Goal: Information Seeking & Learning: Learn about a topic

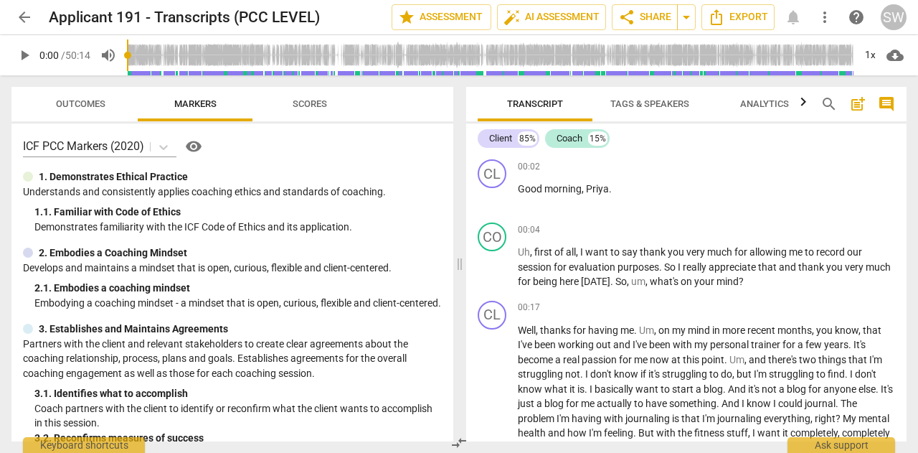
click at [26, 57] on span "play_arrow" at bounding box center [24, 55] width 17 height 17
click at [540, 12] on span "auto_fix_high AI Assessment" at bounding box center [552, 17] width 96 height 17
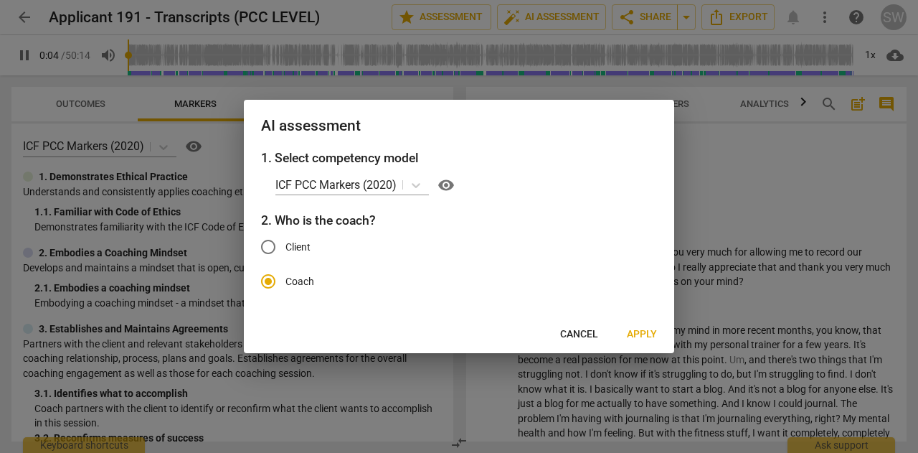
click at [644, 337] on span "Apply" at bounding box center [642, 334] width 30 height 14
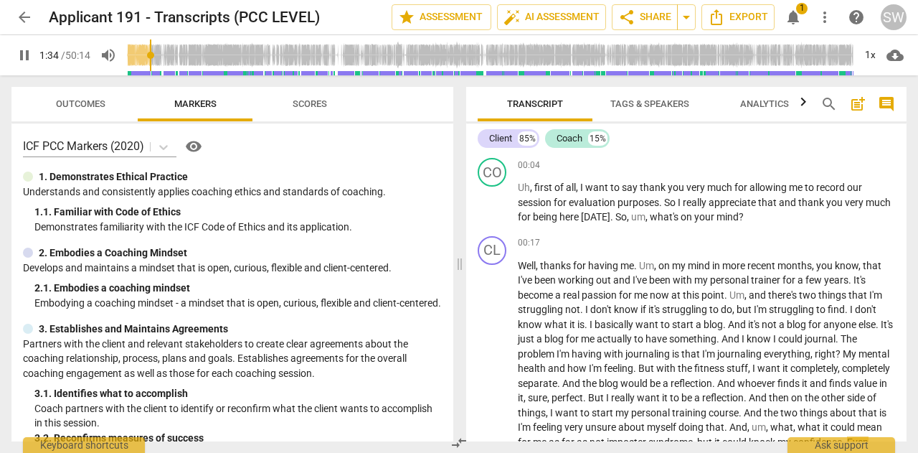
scroll to position [361, 0]
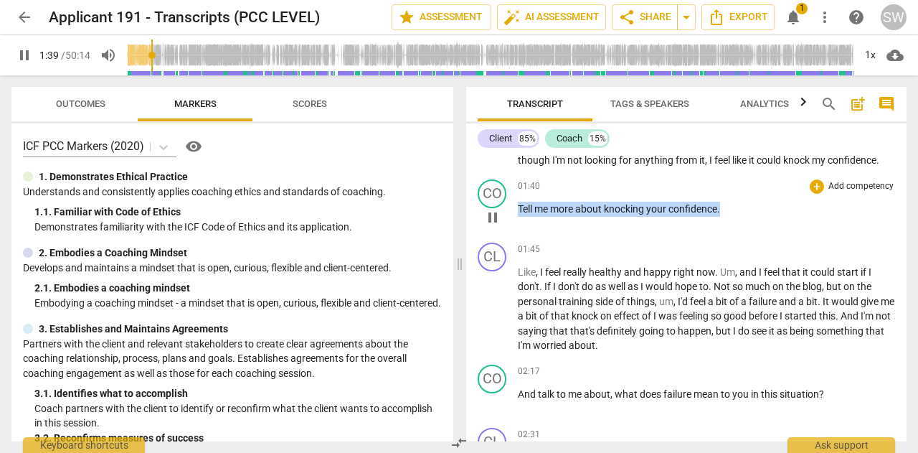
drag, startPoint x: 518, startPoint y: 223, endPoint x: 728, endPoint y: 219, distance: 210.3
click at [728, 217] on p "Tell me more about knocking your confidence ." at bounding box center [706, 209] width 377 height 15
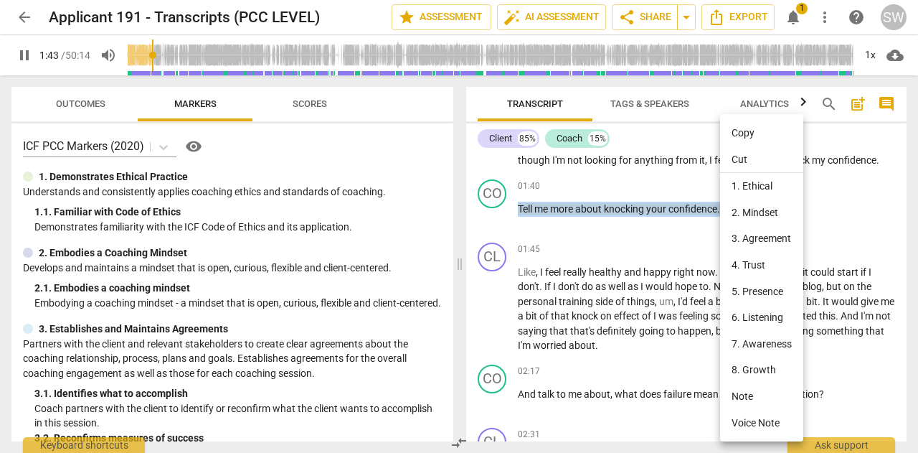
click at [743, 132] on li "Copy" at bounding box center [761, 133] width 83 height 27
copy p "Tell me more about knocking your confidence ."
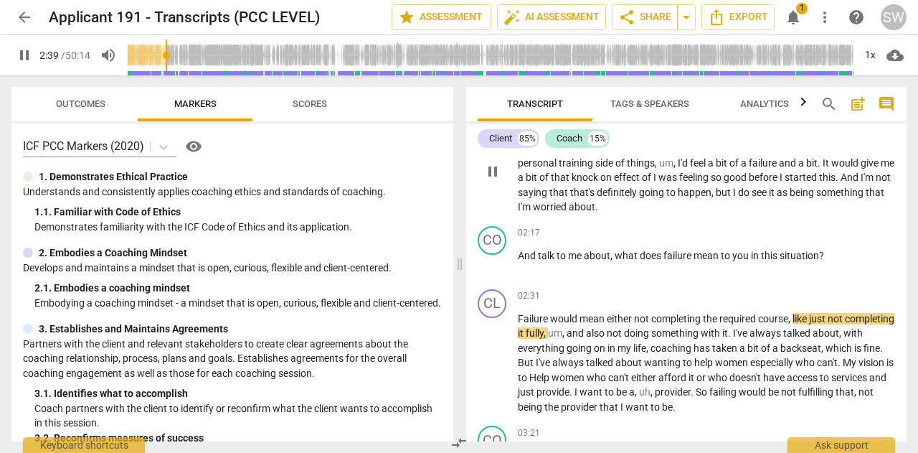
scroll to position [521, 0]
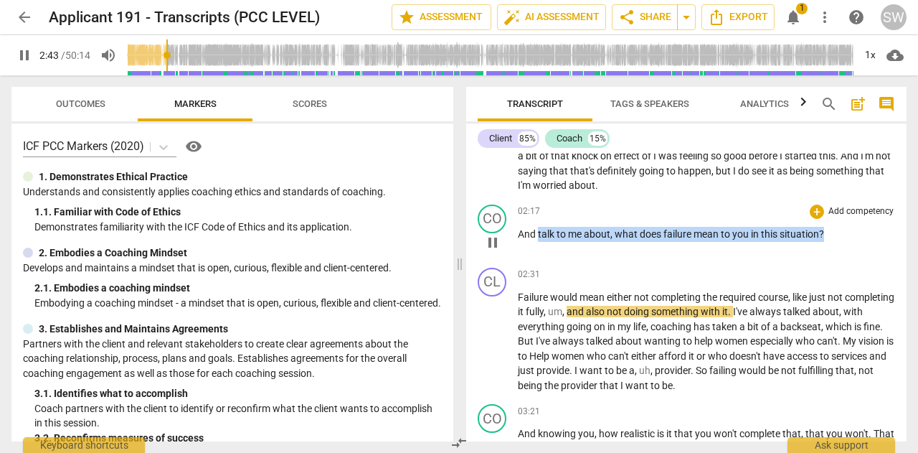
drag, startPoint x: 538, startPoint y: 248, endPoint x: 830, endPoint y: 250, distance: 291.3
click at [830, 242] on p "And talk to me about , what does failure mean to you in this situation ?" at bounding box center [706, 234] width 377 height 15
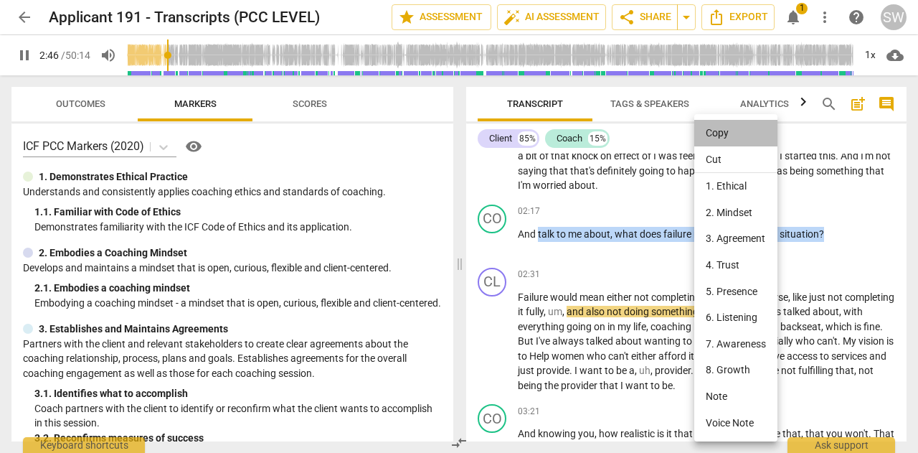
click at [716, 137] on li "Copy" at bounding box center [736, 133] width 83 height 27
copy p "talk to me about , what does failure mean to you in this situation ?"
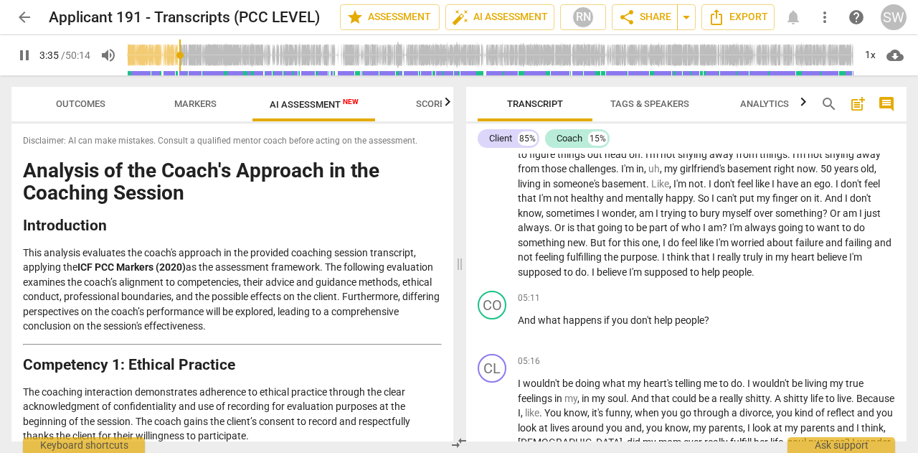
scroll to position [1087, 0]
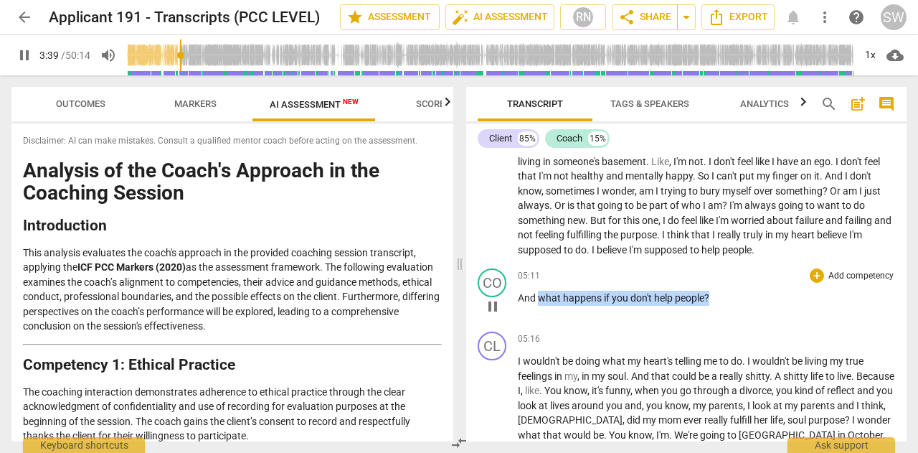
drag, startPoint x: 540, startPoint y: 311, endPoint x: 733, endPoint y: 310, distance: 193.8
click at [733, 306] on p "And what happens if you don't help people ?" at bounding box center [706, 298] width 377 height 15
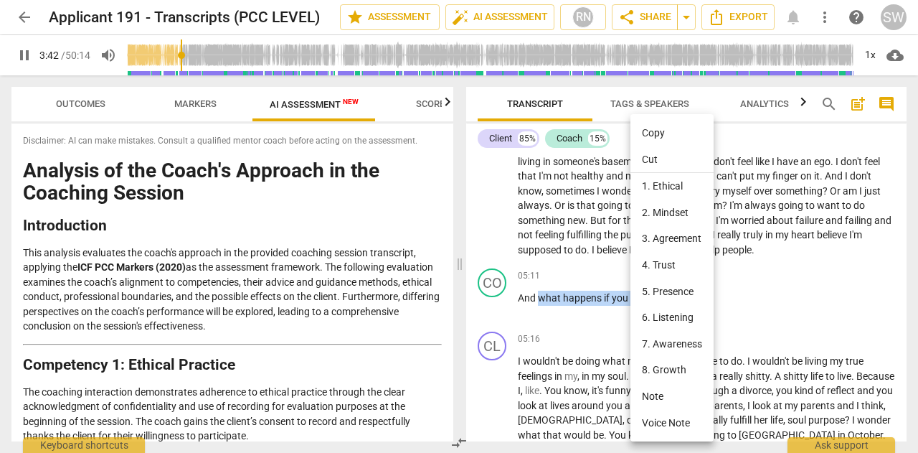
click at [653, 130] on li "Copy" at bounding box center [672, 133] width 83 height 27
copy p "what happens if you don't help people ?"
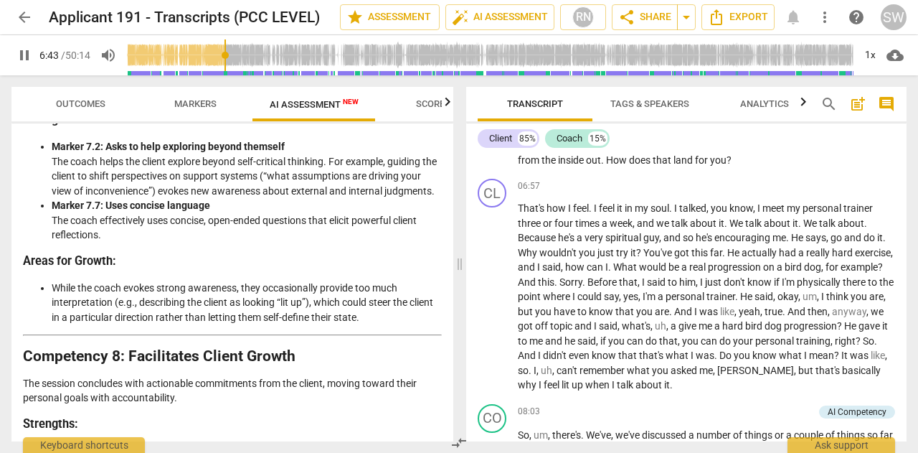
scroll to position [2217, 0]
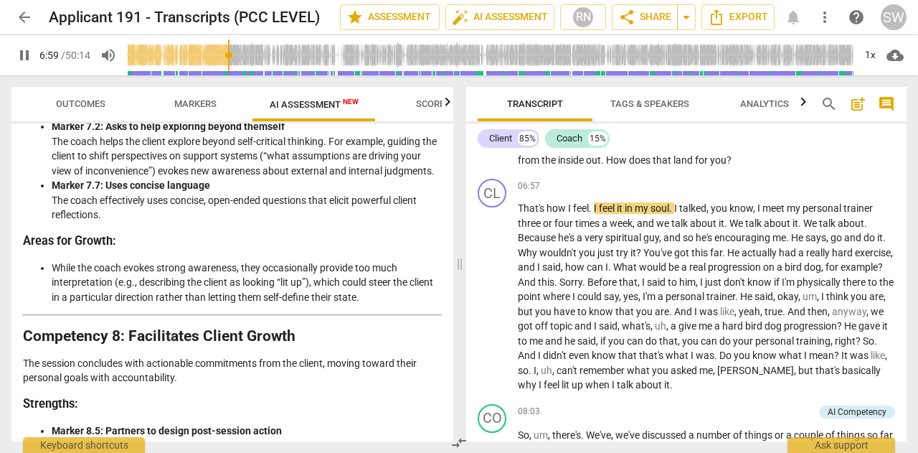
click at [517, 160] on div "play_arrow pause" at bounding box center [499, 147] width 37 height 34
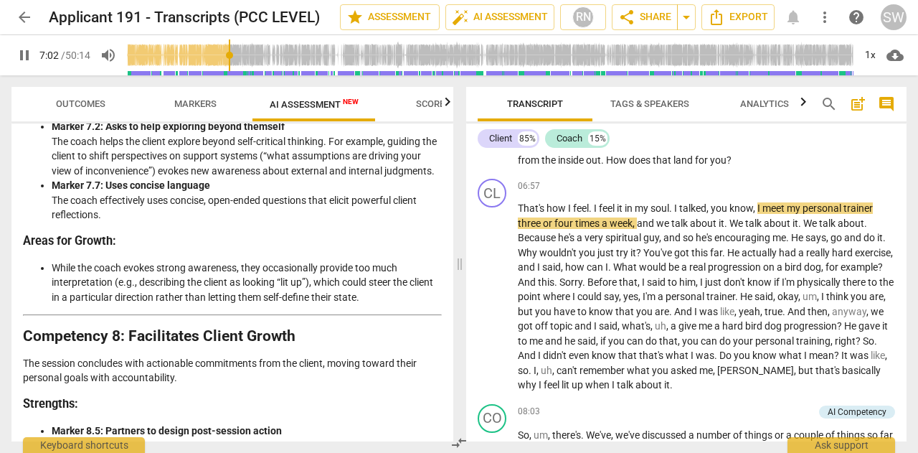
scroll to position [1599, 0]
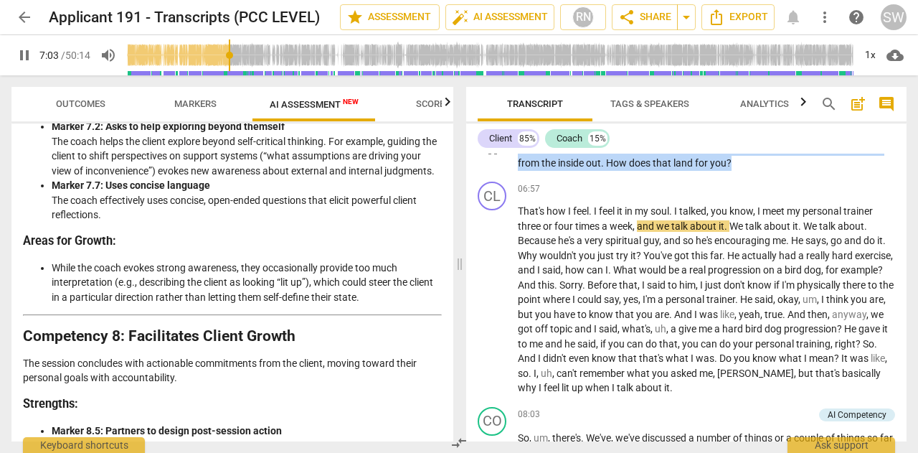
drag, startPoint x: 520, startPoint y: 159, endPoint x: 749, endPoint y: 189, distance: 231.5
click at [749, 171] on p "So when you're talking about helping people and finding your fulfillment and yo…" at bounding box center [706, 148] width 377 height 44
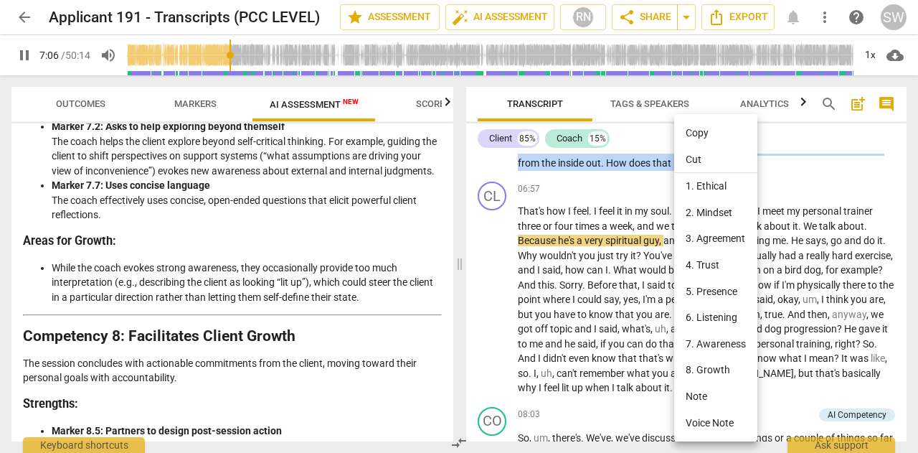
click at [697, 133] on li "Copy" at bounding box center [716, 133] width 83 height 27
copy p "So when you're talking about helping people and finding your fulfillment and yo…"
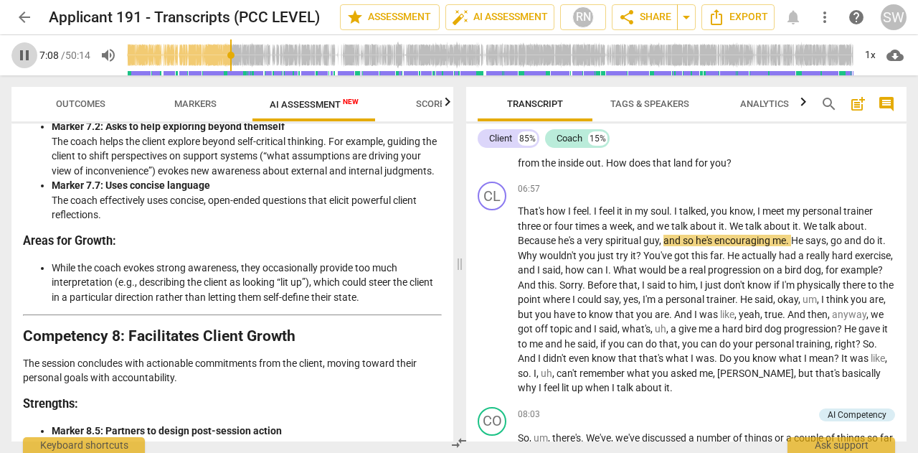
click at [29, 55] on span "pause" at bounding box center [24, 55] width 17 height 17
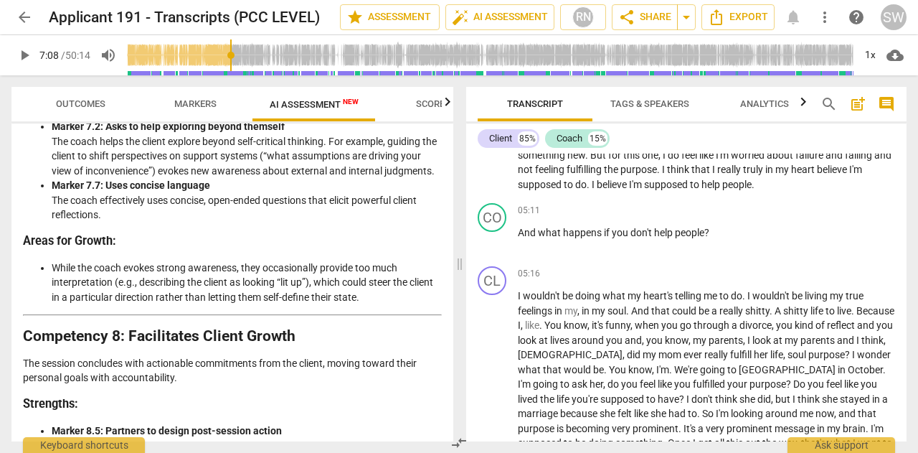
scroll to position [1152, 0]
click at [23, 55] on span "play_arrow" at bounding box center [24, 55] width 17 height 17
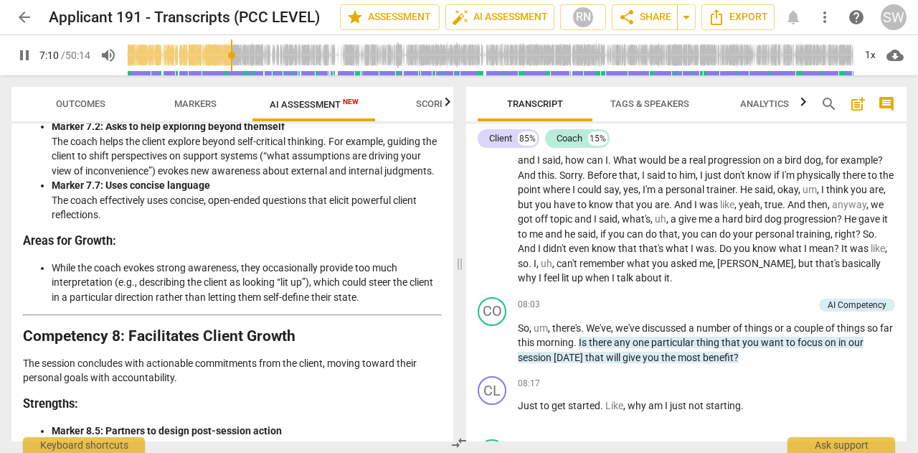
type input "430"
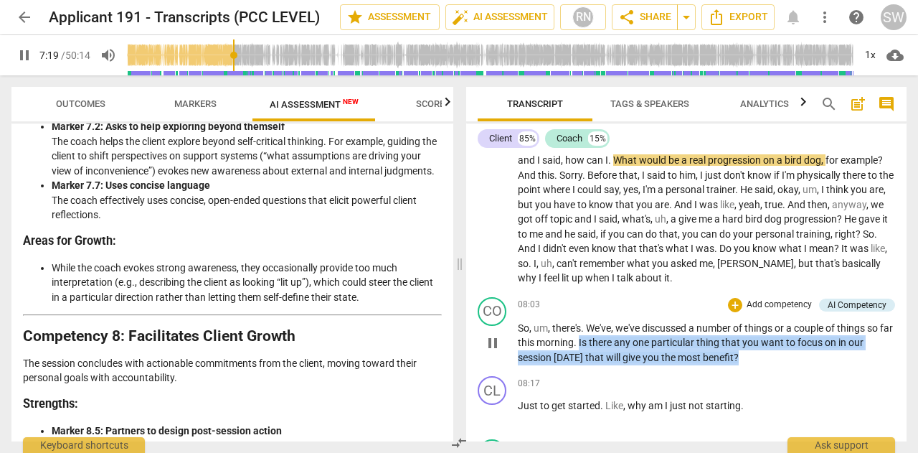
drag, startPoint x: 594, startPoint y: 371, endPoint x: 748, endPoint y: 390, distance: 154.7
click at [748, 365] on p "So , um , there's . We've , we've discussed a number of things or a couple of t…" at bounding box center [706, 343] width 377 height 44
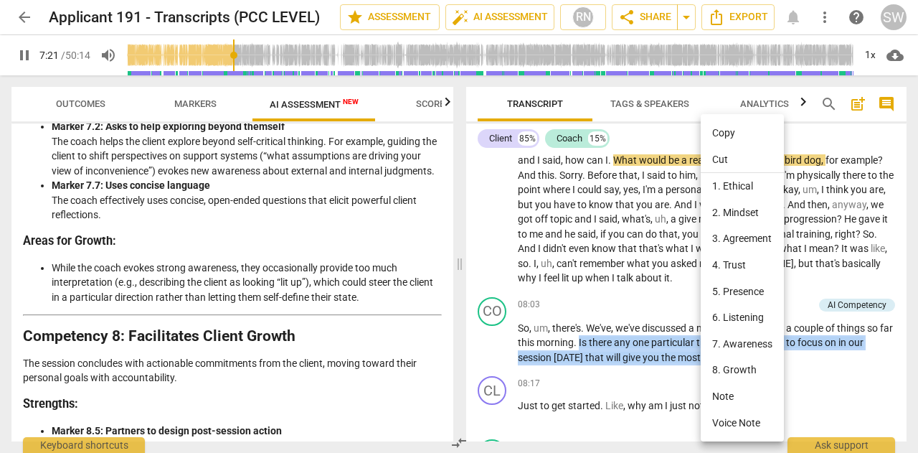
click at [726, 136] on li "Copy" at bounding box center [742, 133] width 83 height 27
copy p "Is there any one particular thing that you want to focus on in our session [DAT…"
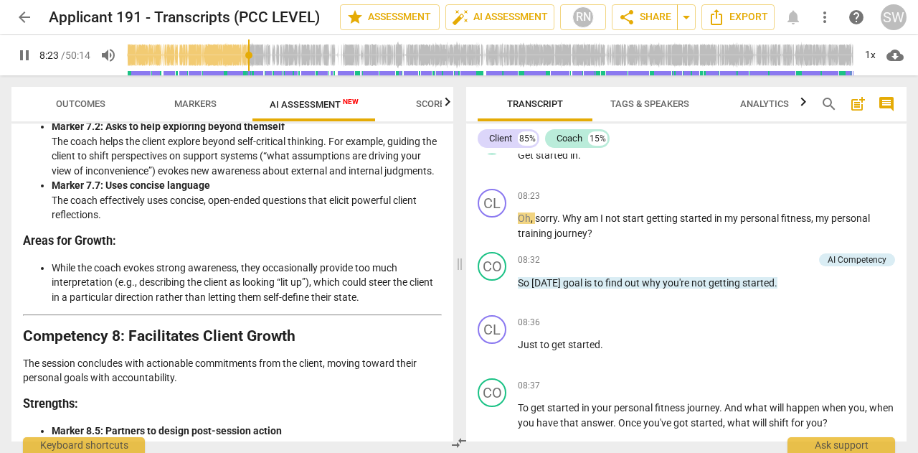
scroll to position [2022, 0]
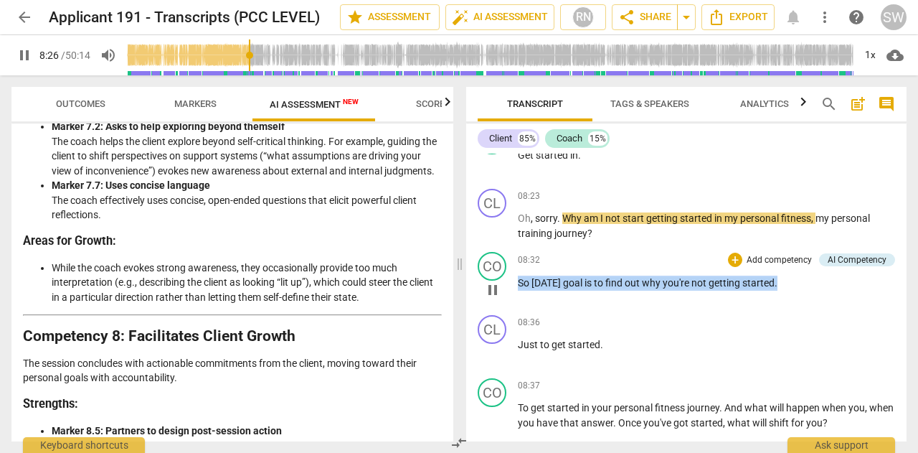
drag, startPoint x: 519, startPoint y: 315, endPoint x: 781, endPoint y: 317, distance: 261.9
click at [781, 291] on p "So [DATE] goal is to find out why you're not getting started ." at bounding box center [706, 283] width 377 height 15
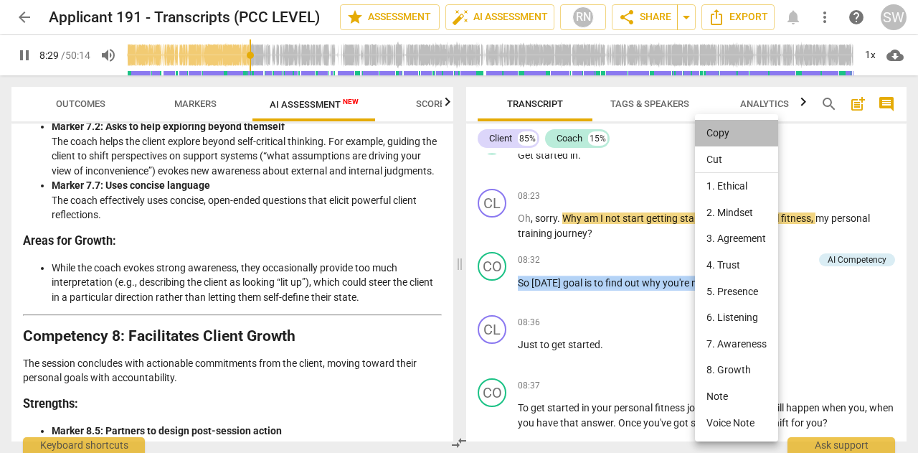
click at [725, 133] on li "Copy" at bounding box center [736, 133] width 83 height 27
copy p "So [DATE] goal is to find out why you're not getting started ."
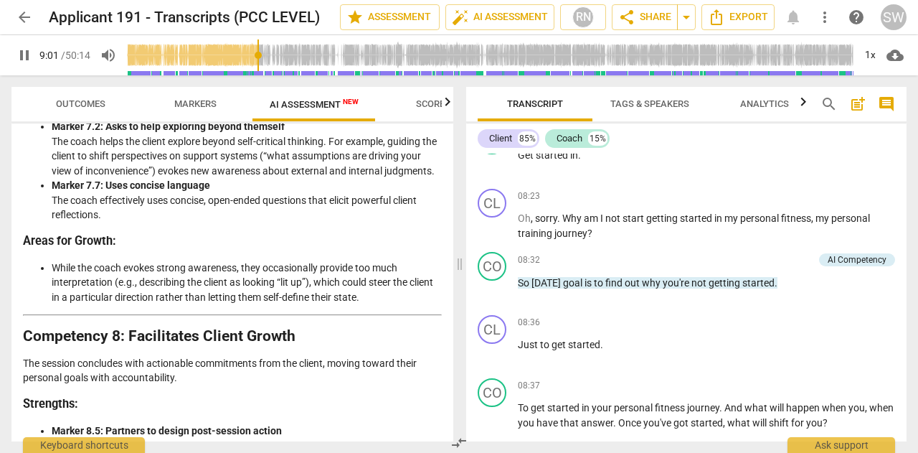
scroll to position [2313, 0]
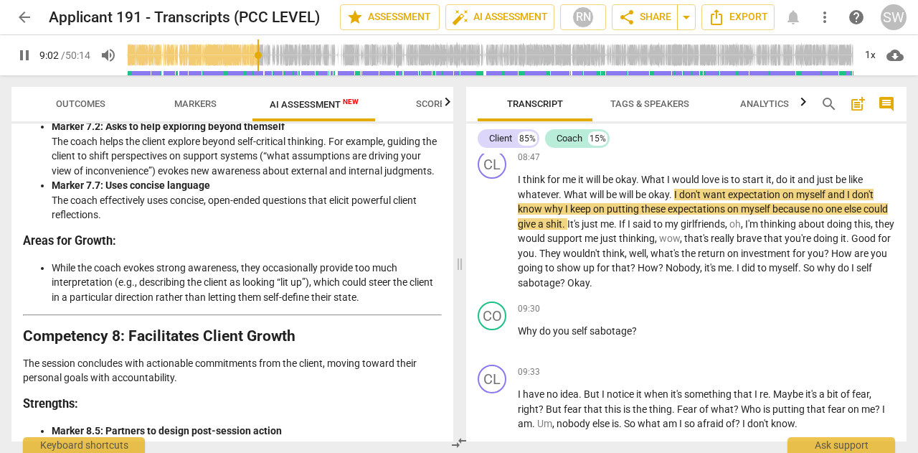
click at [25, 55] on span "pause" at bounding box center [24, 55] width 17 height 17
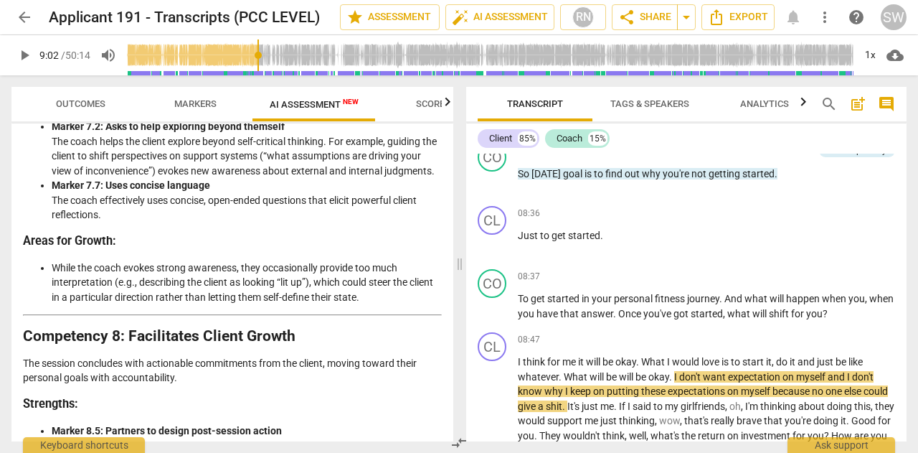
scroll to position [2218, 0]
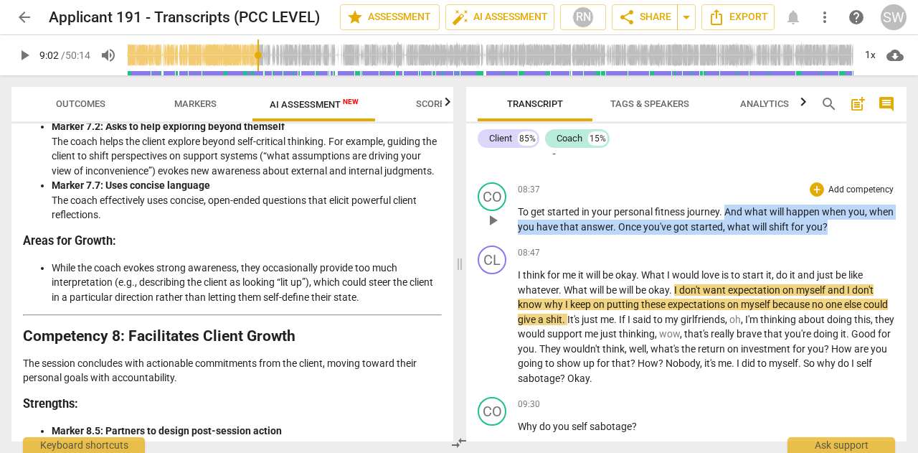
drag, startPoint x: 726, startPoint y: 242, endPoint x: 862, endPoint y: 249, distance: 135.8
click at [862, 234] on p "To get started in your personal fitness journey . And what will happen when you…" at bounding box center [706, 219] width 377 height 29
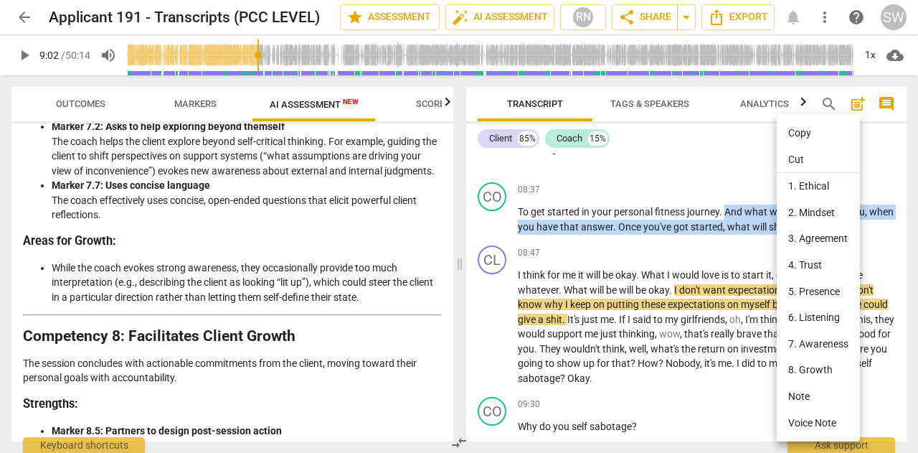
click at [801, 130] on li "Copy" at bounding box center [818, 133] width 83 height 27
copy p "And what will happen when you , when you have that answer . Once you've got sta…"
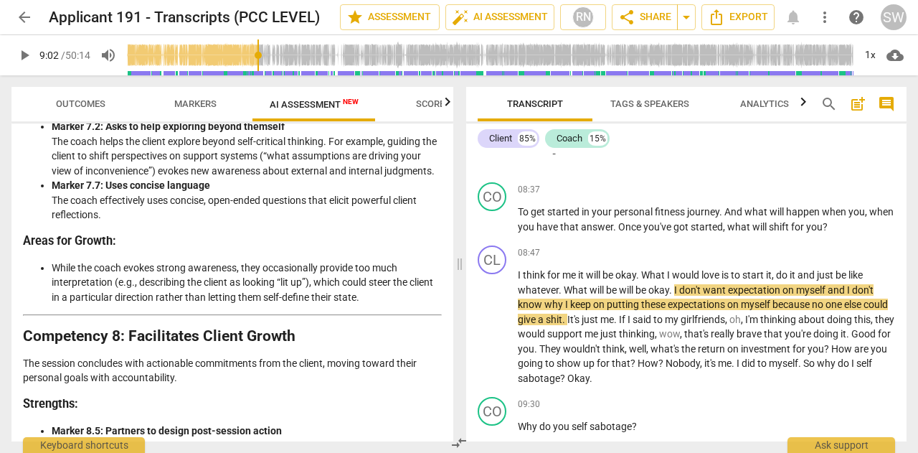
click at [22, 54] on span "play_arrow" at bounding box center [24, 55] width 17 height 17
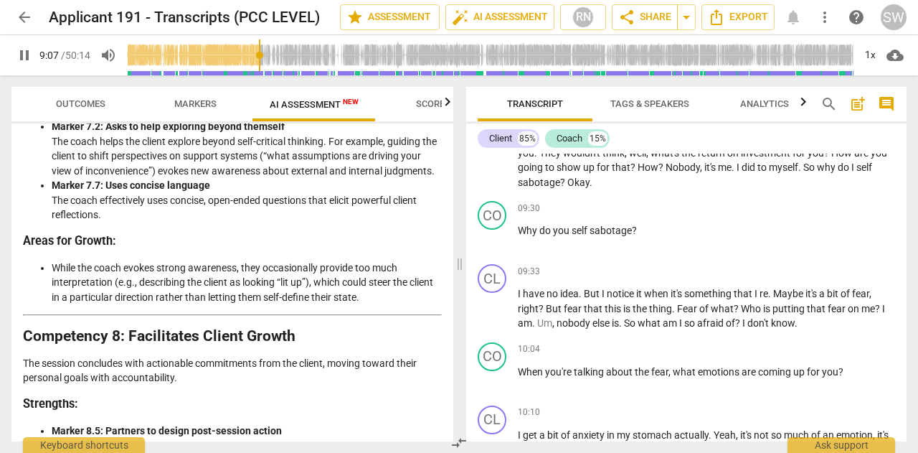
scroll to position [2457, 0]
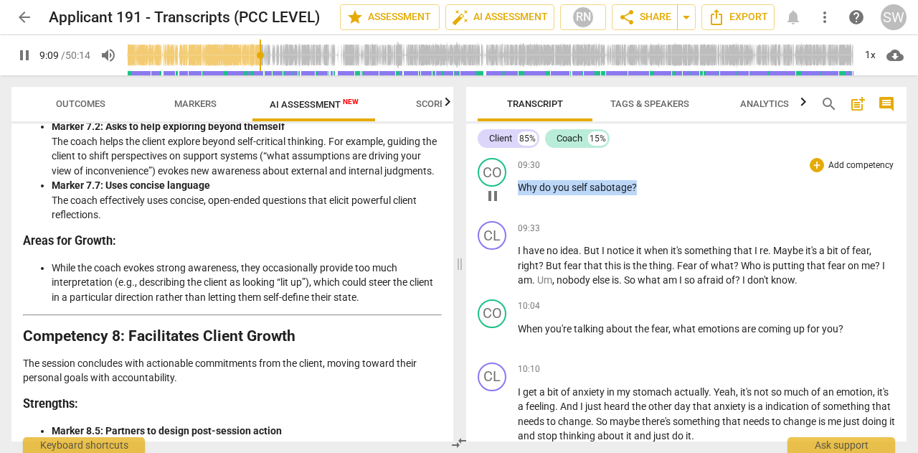
drag, startPoint x: 518, startPoint y: 217, endPoint x: 681, endPoint y: 205, distance: 163.4
click at [681, 205] on div "09:30 + Add competency keyboard_arrow_right Why do you self sabotage ?" at bounding box center [706, 184] width 377 height 52
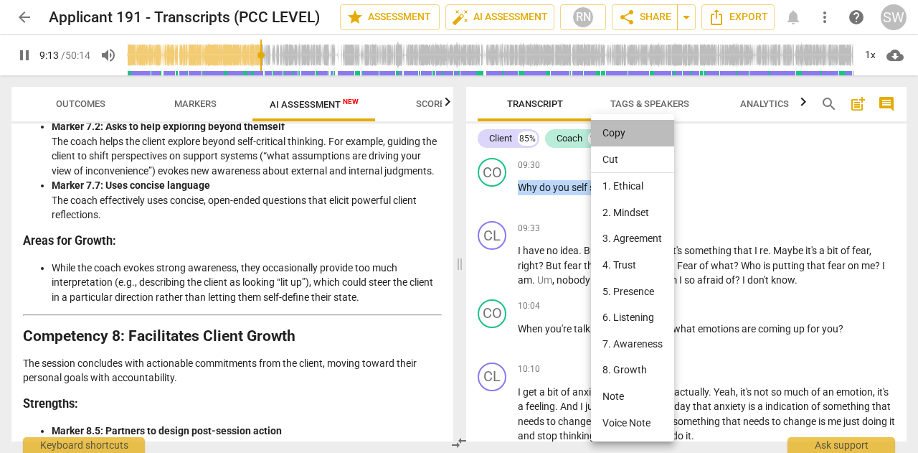
click at [617, 138] on li "Copy" at bounding box center [632, 133] width 83 height 27
copy p "Why do you self sabotage ?"
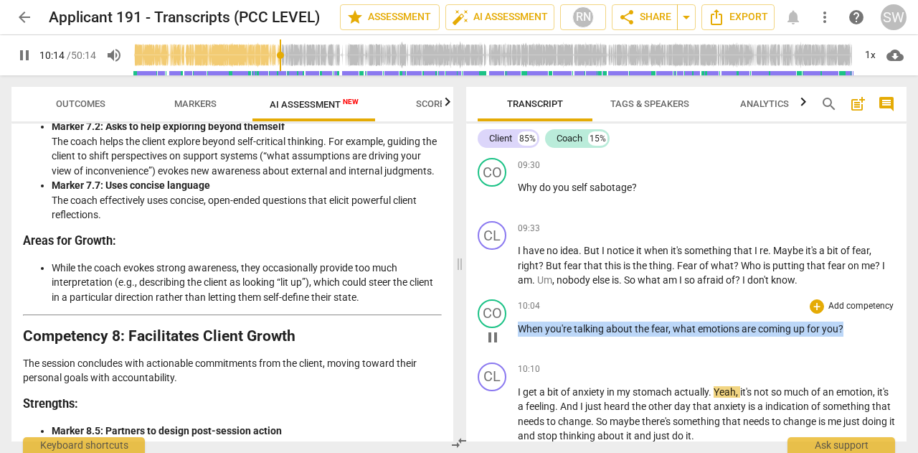
drag, startPoint x: 521, startPoint y: 357, endPoint x: 852, endPoint y: 357, distance: 330.8
click at [852, 337] on p "When you're talking about the fear , what emotions are coming up for you ?" at bounding box center [706, 328] width 377 height 15
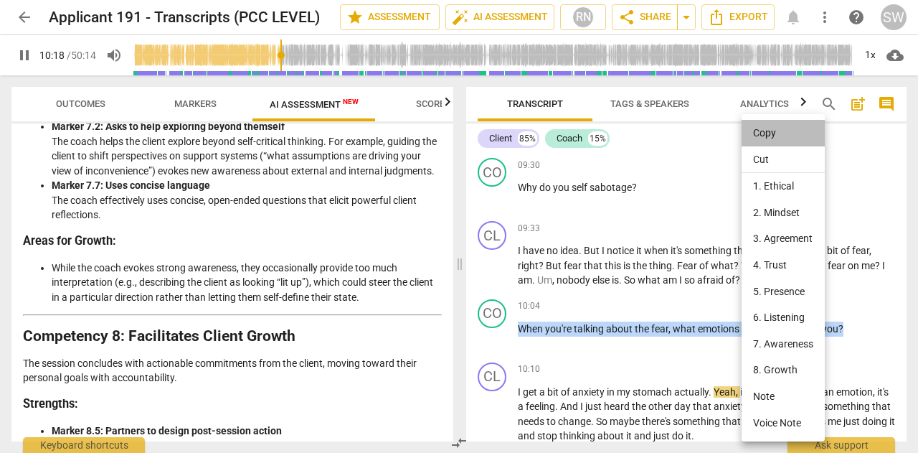
click at [758, 130] on li "Copy" at bounding box center [783, 133] width 83 height 27
copy p "When you're talking about the fear , what emotions are coming up for you ?"
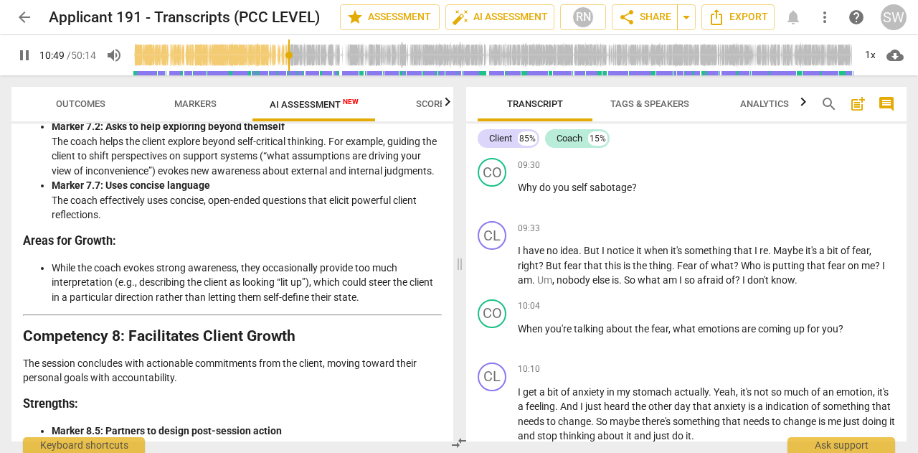
scroll to position [2747, 0]
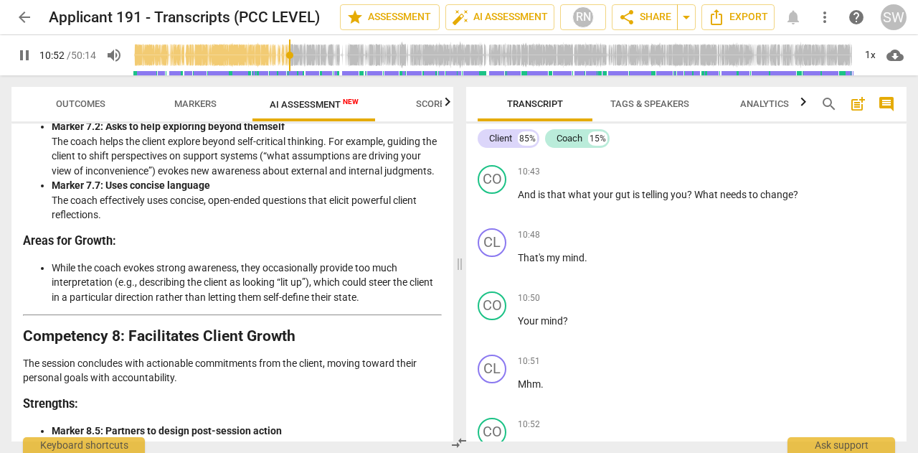
click at [24, 51] on span "pause" at bounding box center [24, 55] width 17 height 17
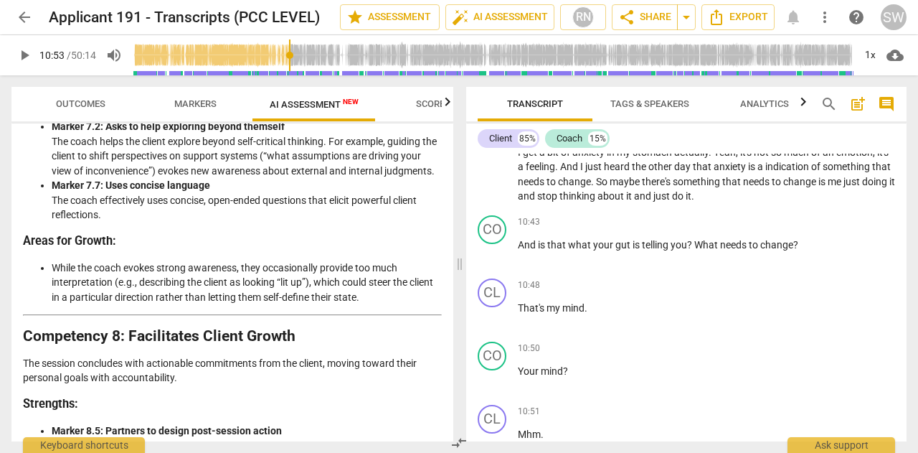
scroll to position [2827, 0]
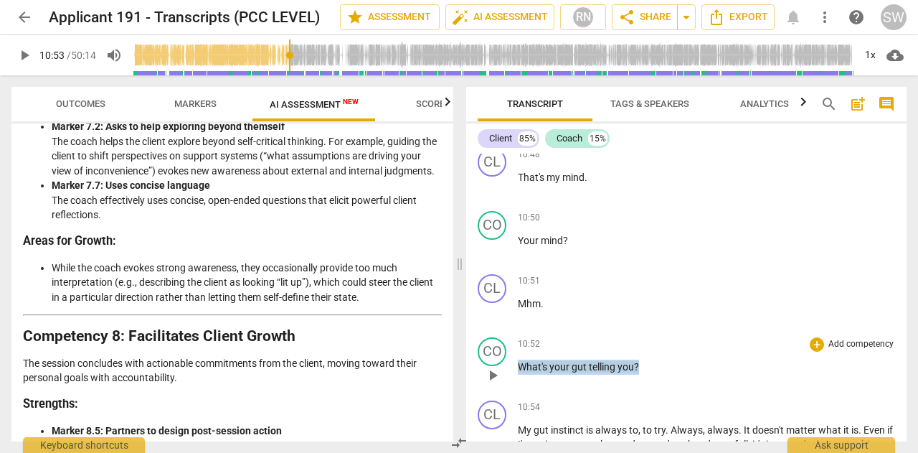
drag, startPoint x: 520, startPoint y: 394, endPoint x: 657, endPoint y: 400, distance: 137.2
click at [657, 375] on p "What's your gut telling you ?" at bounding box center [706, 367] width 377 height 15
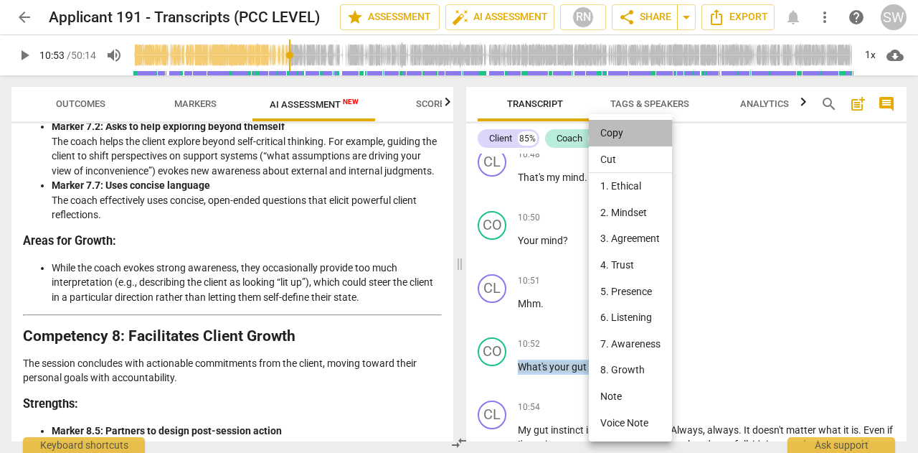
click at [617, 135] on li "Copy" at bounding box center [630, 133] width 83 height 27
copy p "What's your gut telling you ?"
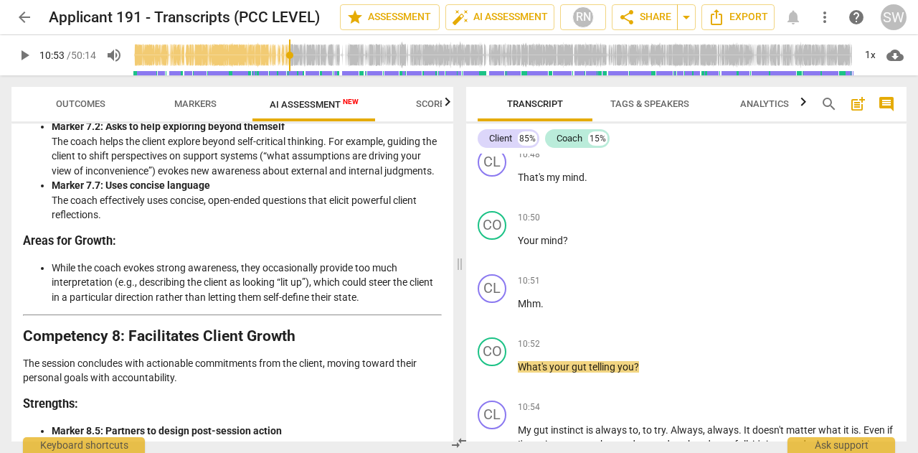
click at [23, 55] on span "play_arrow" at bounding box center [24, 55] width 17 height 17
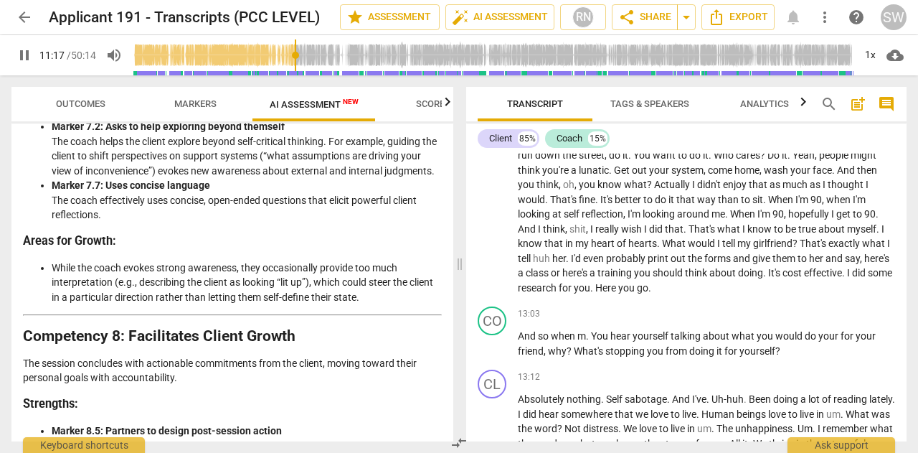
scroll to position [3545, 0]
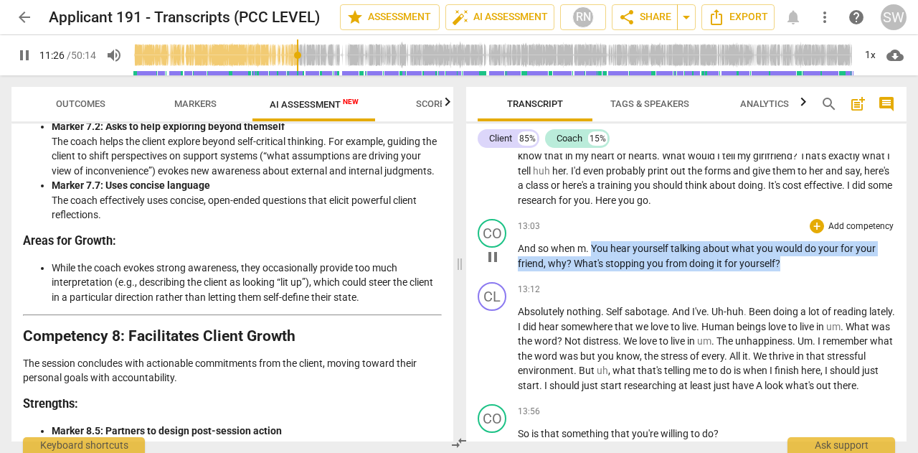
drag, startPoint x: 593, startPoint y: 276, endPoint x: 791, endPoint y: 293, distance: 198.1
click at [791, 271] on p "And so when m . You hear yourself talking about what you would do your for your…" at bounding box center [706, 255] width 377 height 29
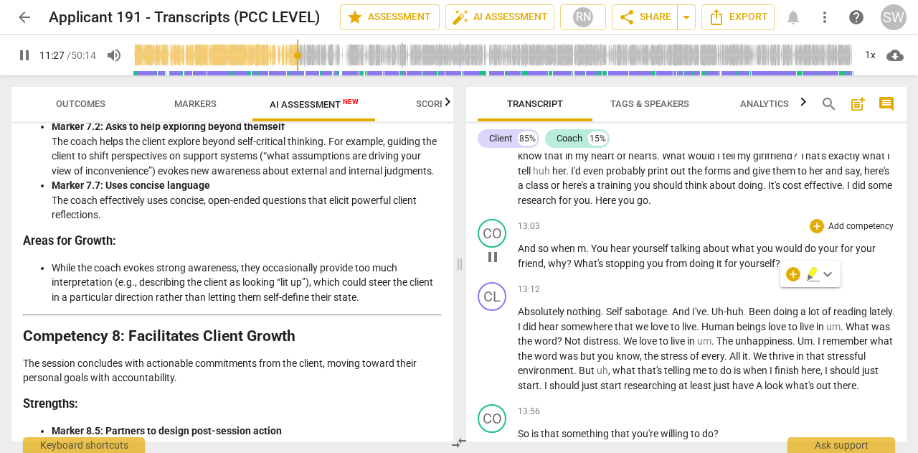
click at [550, 254] on span "so" at bounding box center [544, 248] width 13 height 11
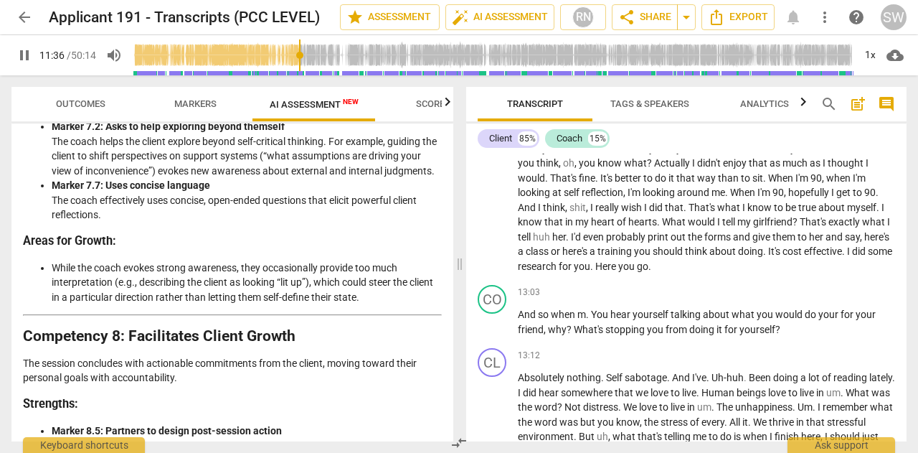
scroll to position [3501, 0]
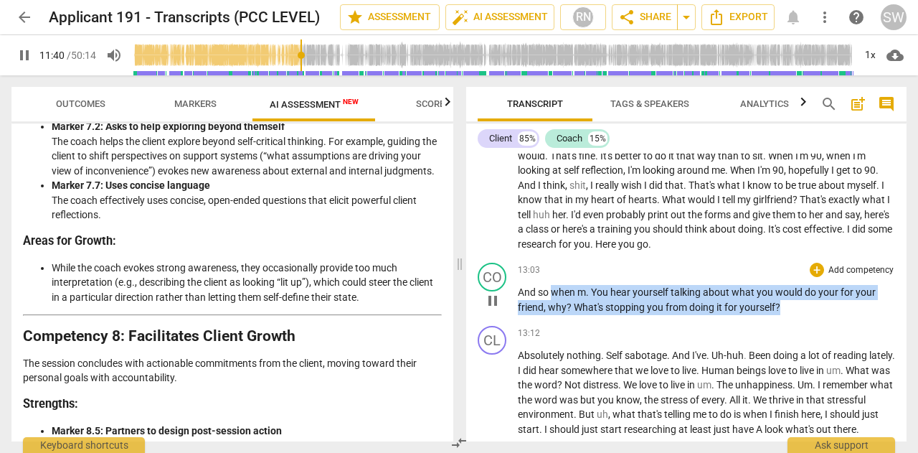
drag, startPoint x: 553, startPoint y: 321, endPoint x: 794, endPoint y: 336, distance: 241.6
click at [794, 314] on p "And so when m . You hear yourself talking about what you would do your for your…" at bounding box center [706, 299] width 377 height 29
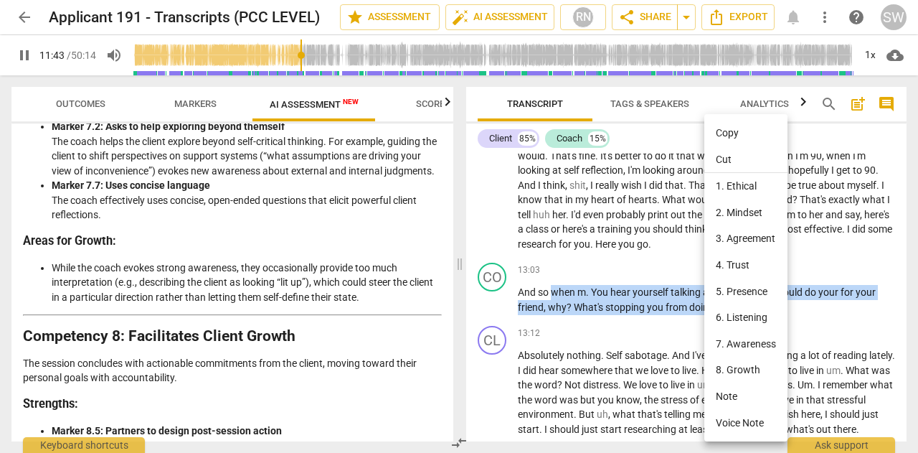
click at [733, 134] on li "Copy" at bounding box center [746, 133] width 83 height 27
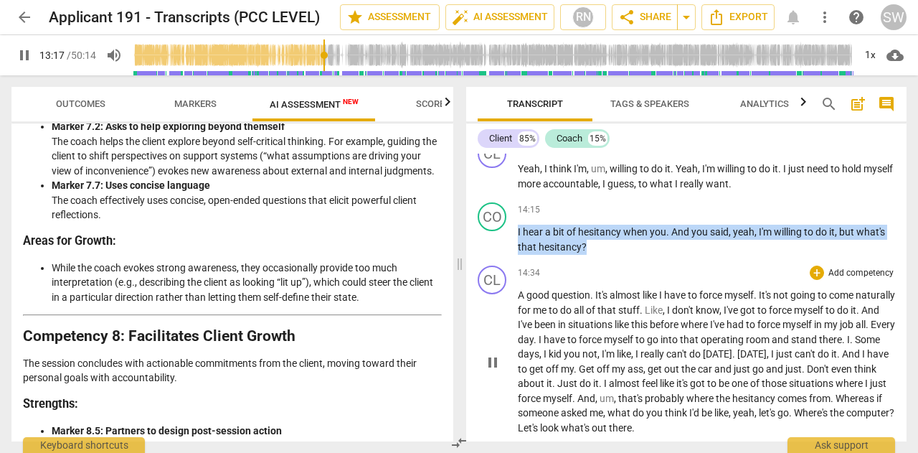
scroll to position [3896, 0]
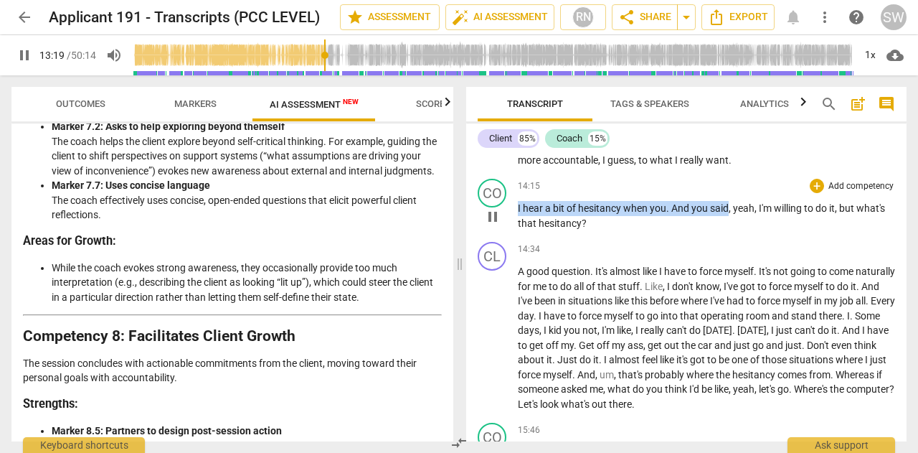
drag, startPoint x: 518, startPoint y: 255, endPoint x: 726, endPoint y: 253, distance: 208.1
click at [726, 230] on p "I hear a bit of hesitancy when you . And you said , yeah , I'm willing to do it…" at bounding box center [706, 215] width 377 height 29
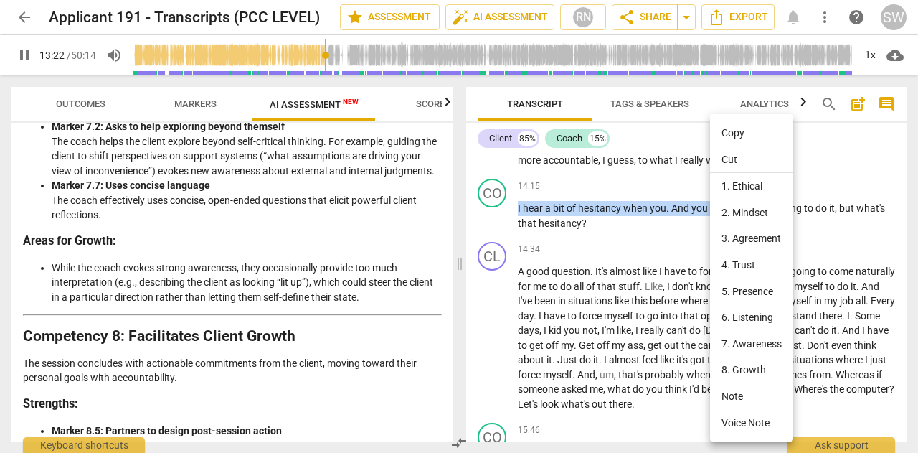
click at [738, 132] on li "Copy" at bounding box center [751, 133] width 83 height 27
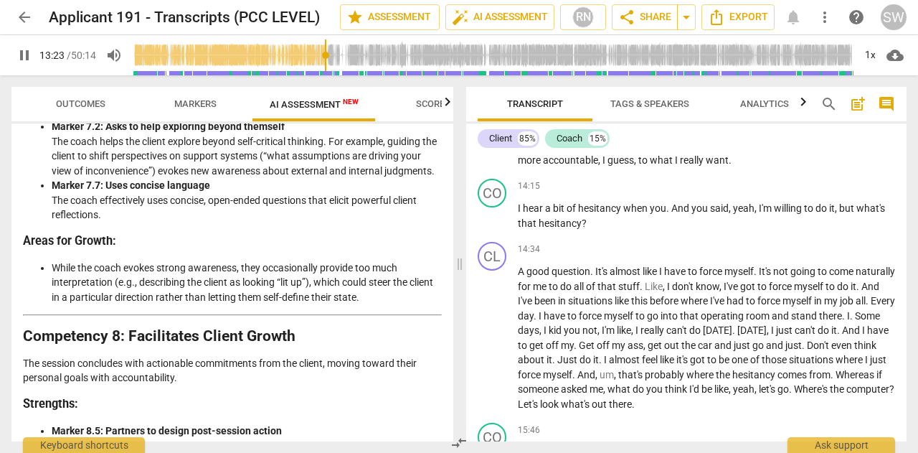
click at [23, 55] on span "pause" at bounding box center [24, 55] width 17 height 17
click at [26, 53] on span "play_arrow" at bounding box center [24, 55] width 17 height 17
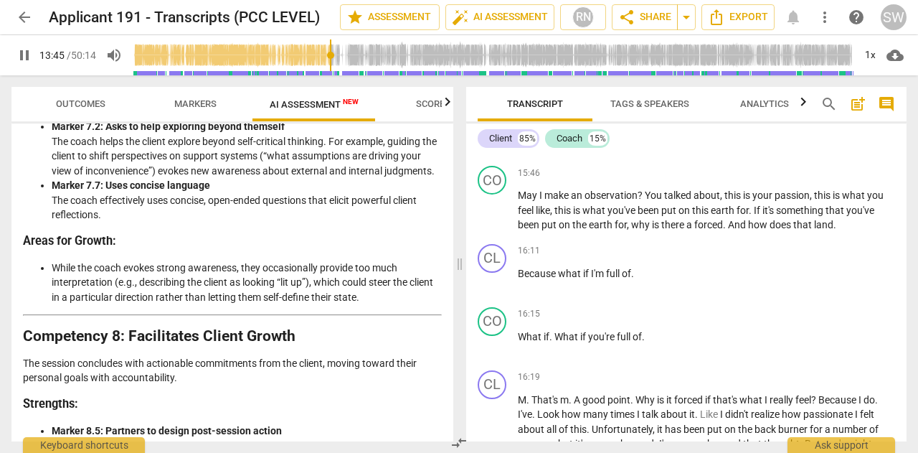
scroll to position [4175, 0]
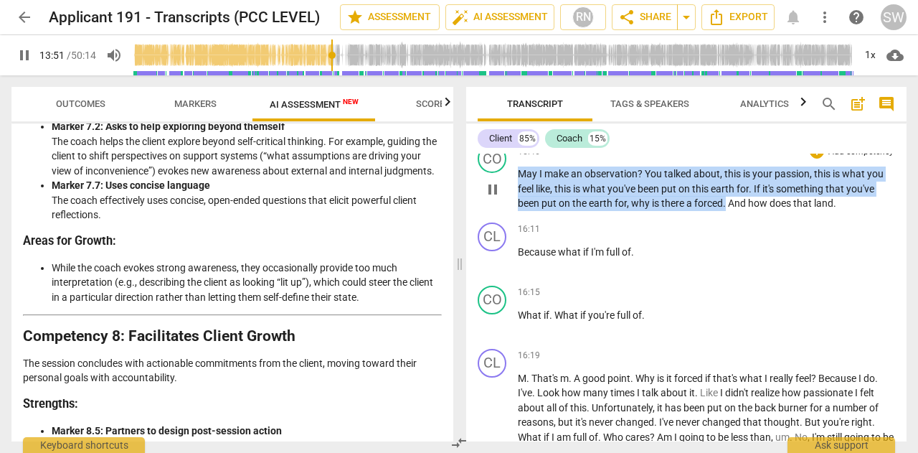
drag, startPoint x: 520, startPoint y: 217, endPoint x: 728, endPoint y: 246, distance: 210.1
click at [728, 211] on p "May I make an observation ? You talked about , this is your passion , this is w…" at bounding box center [706, 188] width 377 height 44
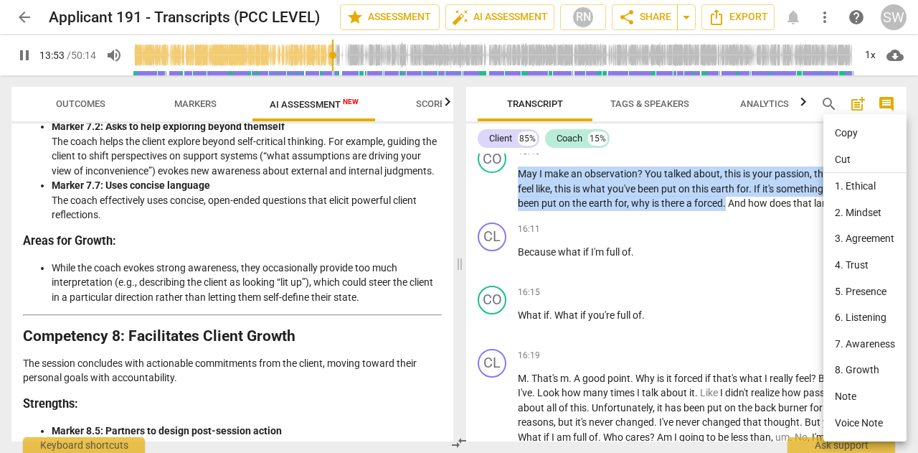
click at [847, 136] on li "Copy" at bounding box center [865, 133] width 83 height 27
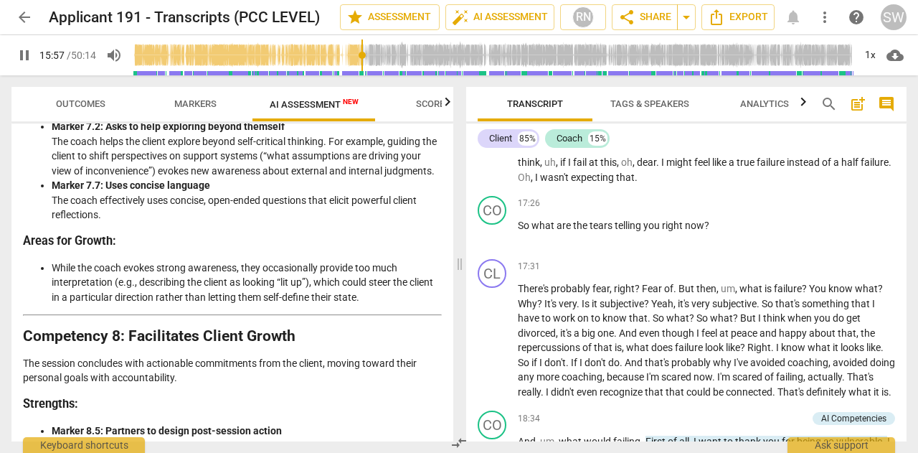
scroll to position [4545, 0]
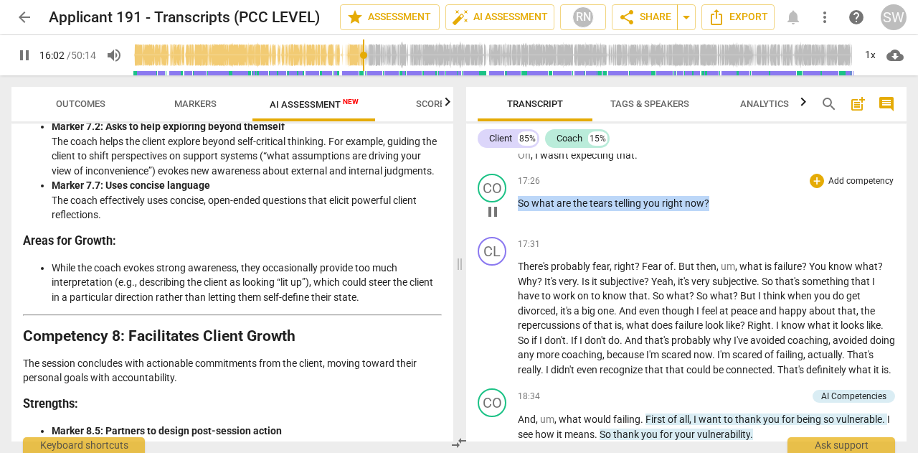
drag, startPoint x: 520, startPoint y: 247, endPoint x: 735, endPoint y: 244, distance: 215.3
click at [735, 211] on p "So what are the tears telling you right now ?" at bounding box center [706, 203] width 377 height 15
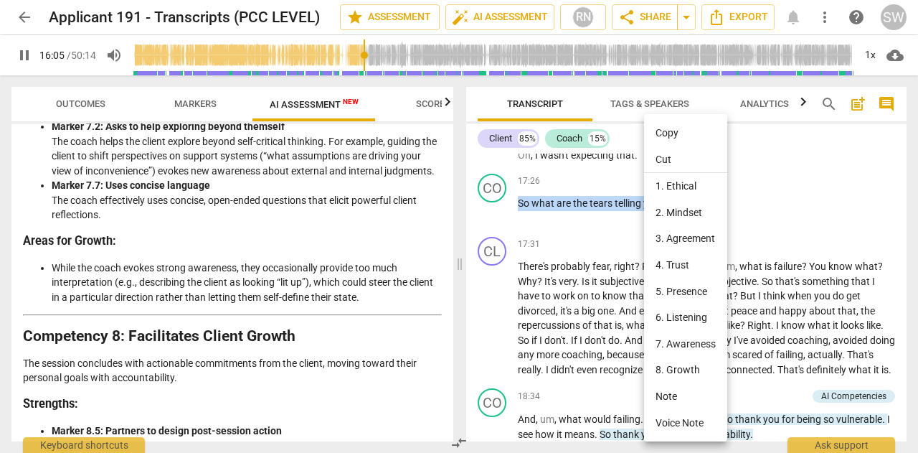
click at [670, 133] on li "Copy" at bounding box center [685, 133] width 83 height 27
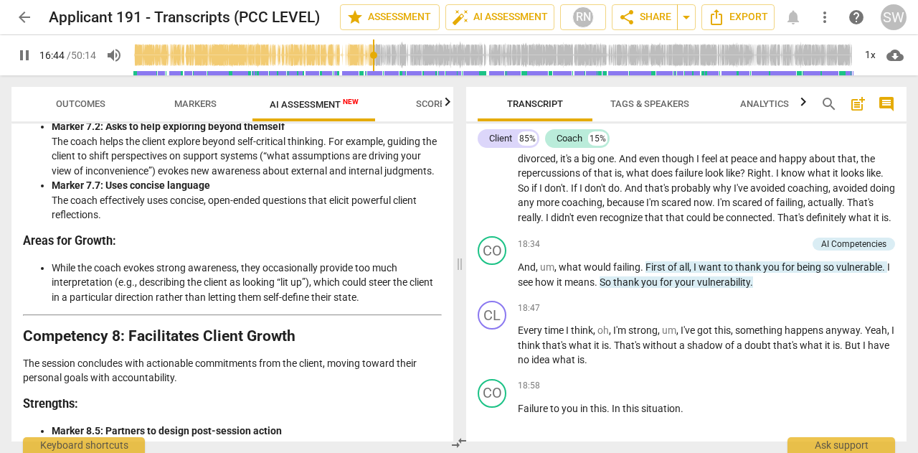
scroll to position [4740, 0]
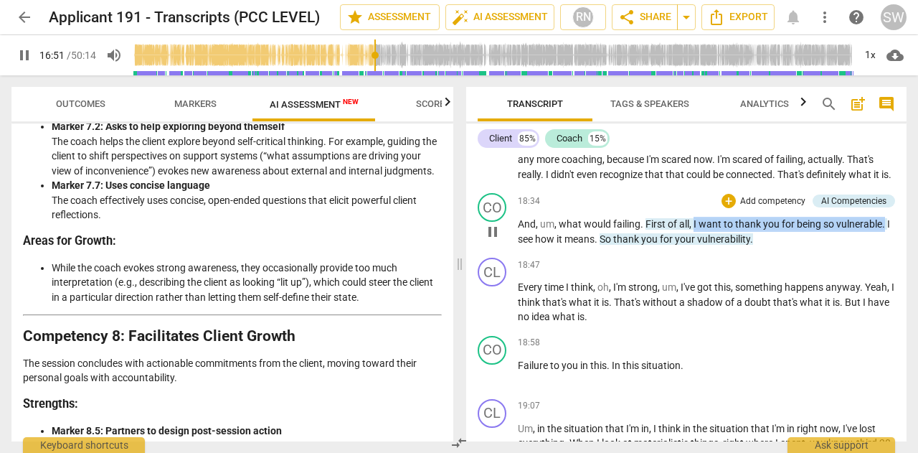
drag, startPoint x: 695, startPoint y: 280, endPoint x: 885, endPoint y: 283, distance: 190.9
click at [885, 246] on p "And , um , what would failing . First of all , I want to thank you for being so…" at bounding box center [706, 231] width 377 height 29
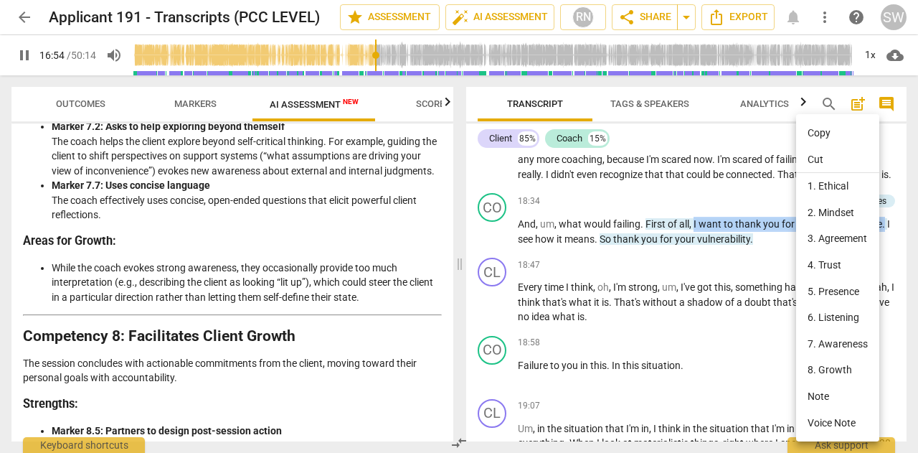
scroll to position [4511, 0]
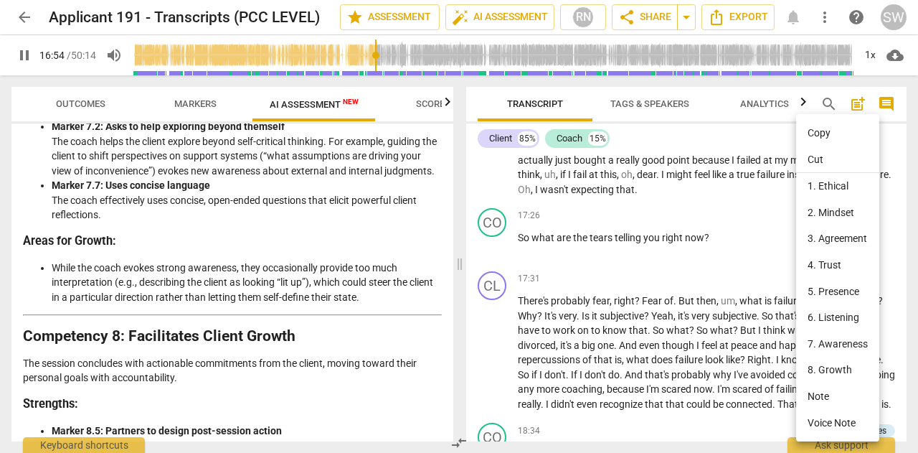
click at [820, 136] on li "Copy" at bounding box center [838, 133] width 83 height 27
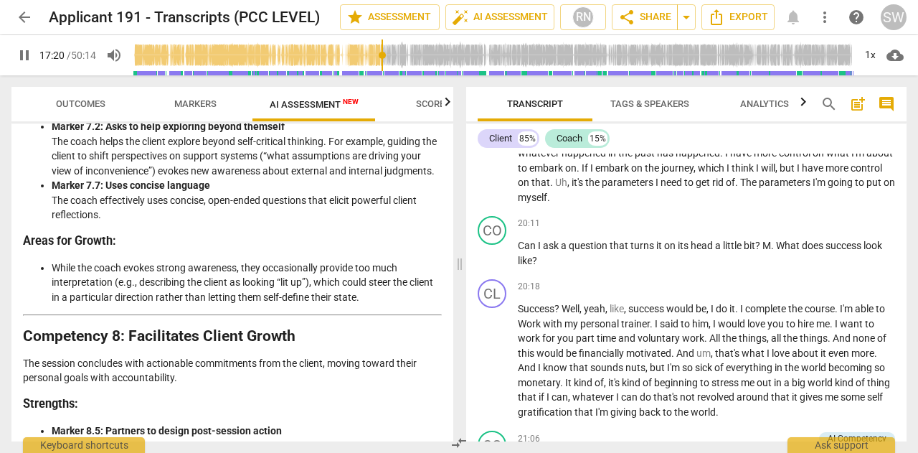
scroll to position [5111, 0]
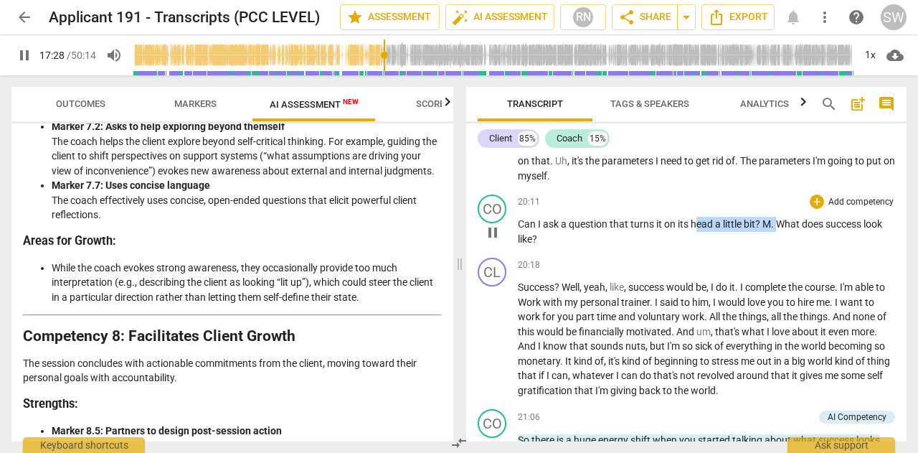
drag, startPoint x: 779, startPoint y: 279, endPoint x: 697, endPoint y: 288, distance: 82.3
click at [697, 246] on p "Can I ask a question that turns it on its head a little bit ? M . What does suc…" at bounding box center [706, 231] width 377 height 29
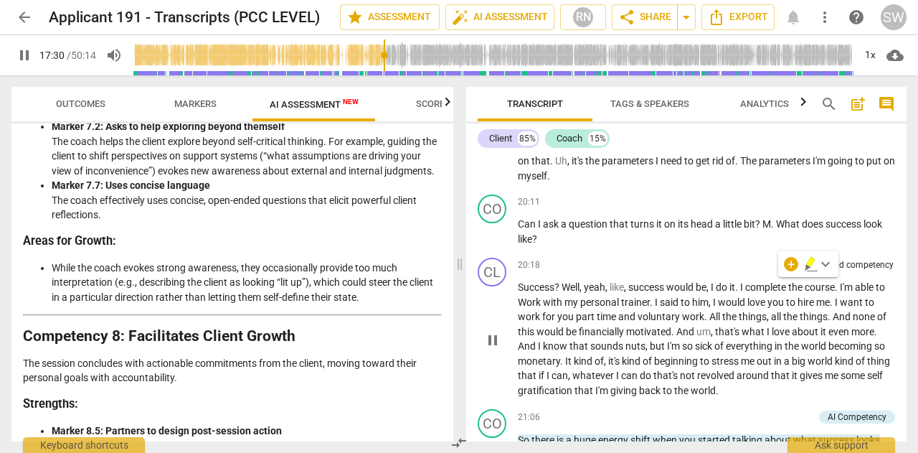
click at [825, 311] on div "CL play_arrow pause 20:18 + Add competency keyboard_arrow_right Success ? Well …" at bounding box center [686, 327] width 441 height 151
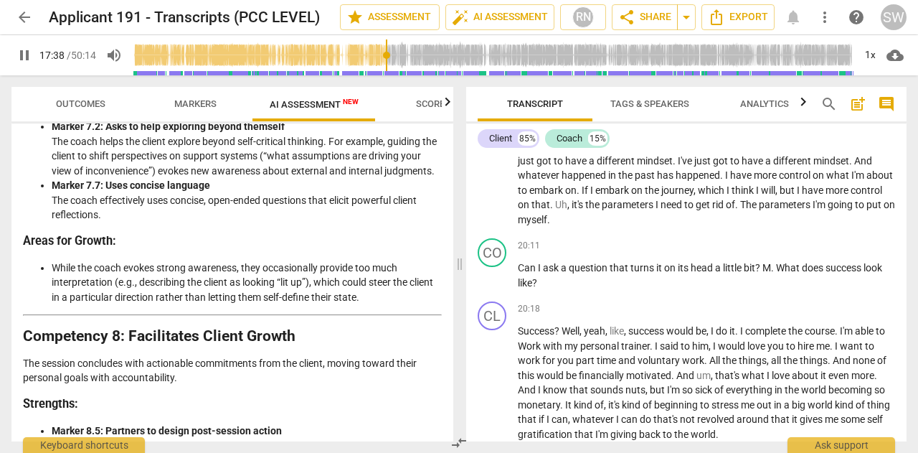
scroll to position [5089, 0]
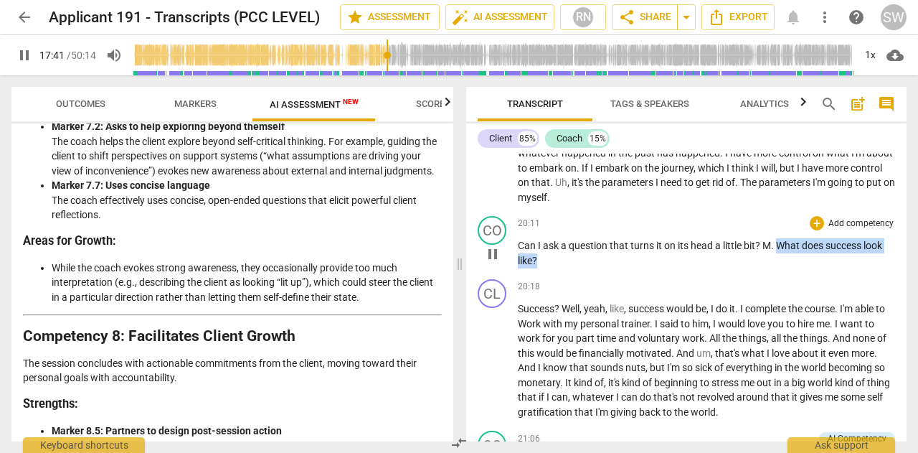
drag, startPoint x: 779, startPoint y: 302, endPoint x: 730, endPoint y: 316, distance: 51.6
click at [730, 268] on p "Can I ask a question that turns it on its head a little bit ? M . What does suc…" at bounding box center [706, 252] width 377 height 29
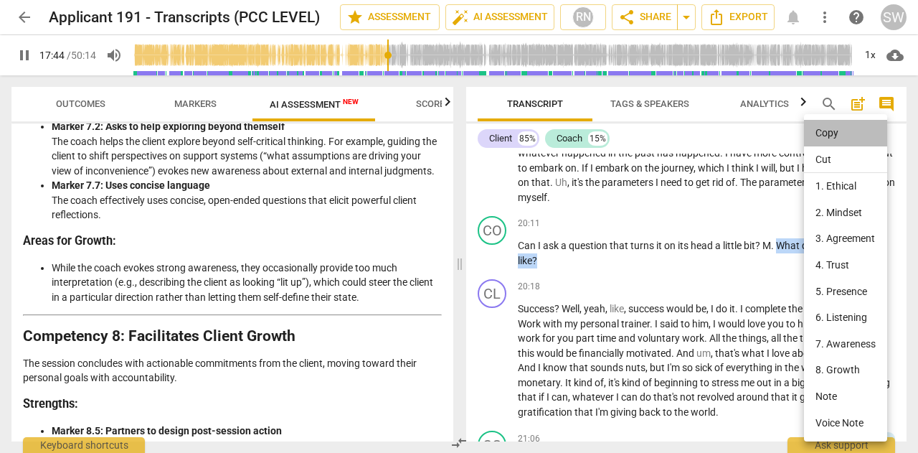
click at [827, 132] on li "Copy" at bounding box center [845, 133] width 83 height 27
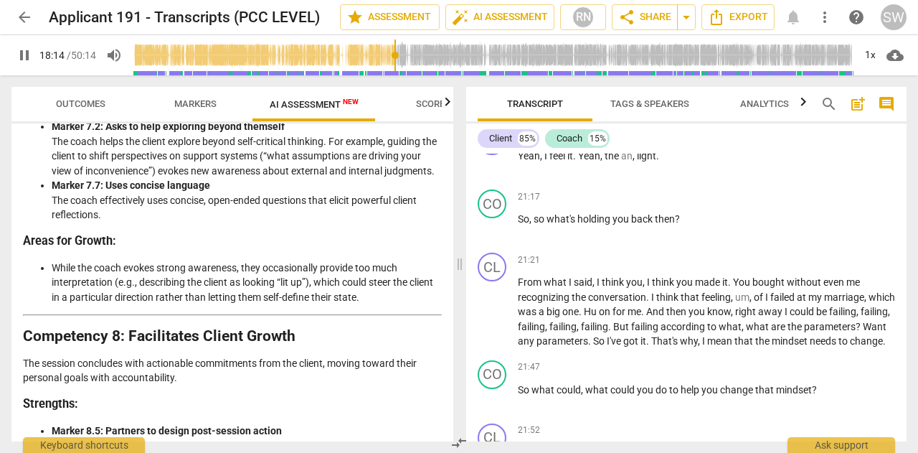
scroll to position [5480, 0]
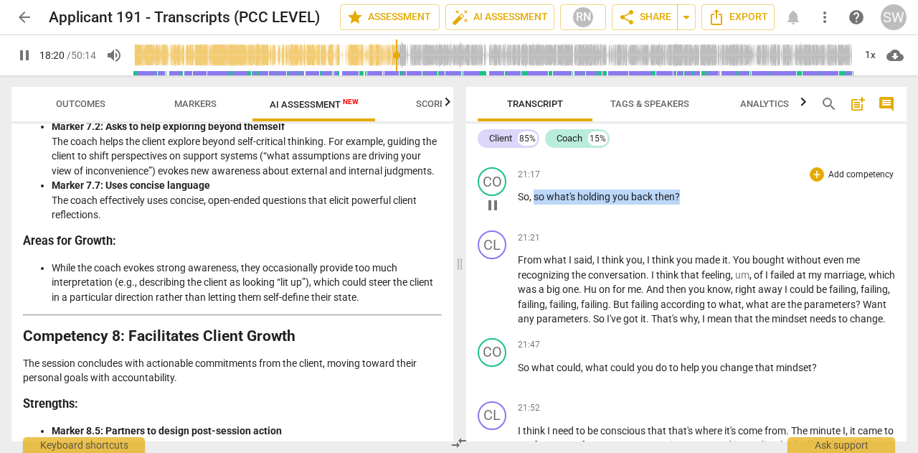
drag, startPoint x: 536, startPoint y: 255, endPoint x: 685, endPoint y: 255, distance: 148.5
click at [685, 205] on p "So , so what's holding you back then ?" at bounding box center [706, 196] width 377 height 15
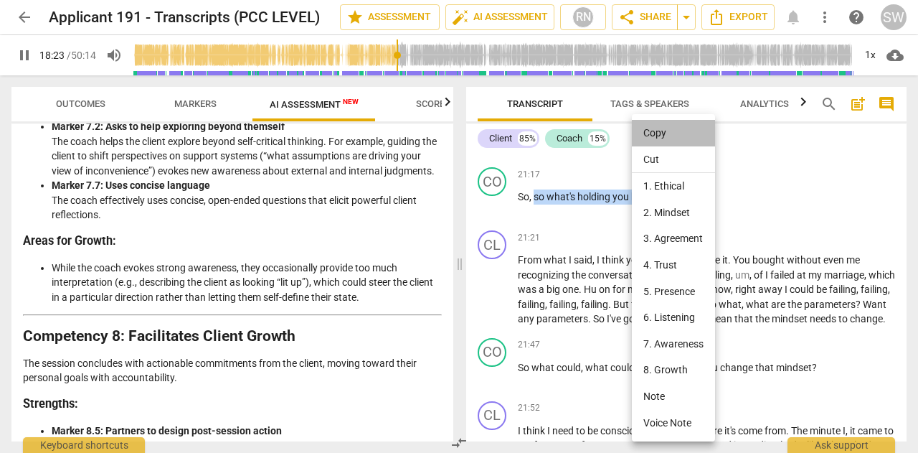
click at [655, 136] on li "Copy" at bounding box center [673, 133] width 83 height 27
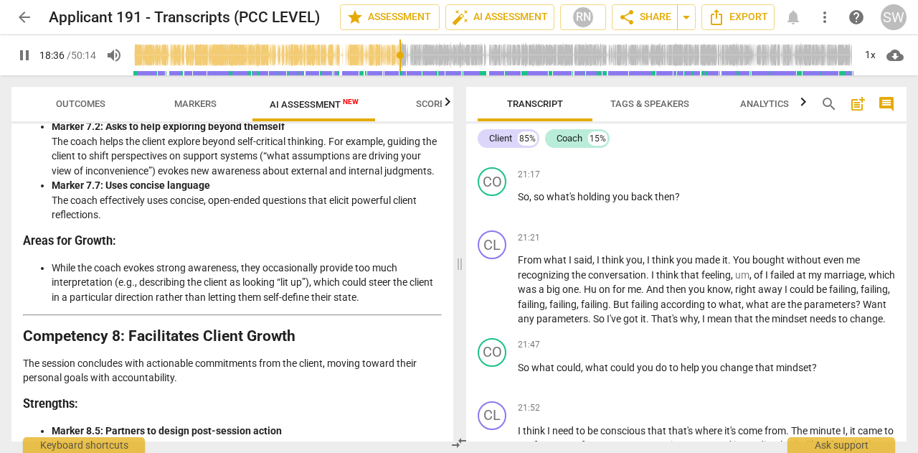
scroll to position [4783, 0]
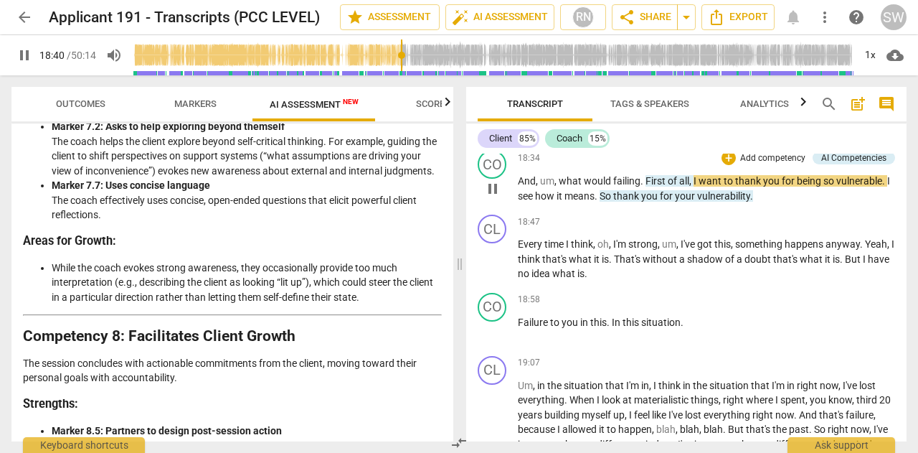
click at [901, 209] on div "CO play_arrow pause 18:34 + Add competency AI Competencies keyboard_arrow_right…" at bounding box center [686, 176] width 441 height 65
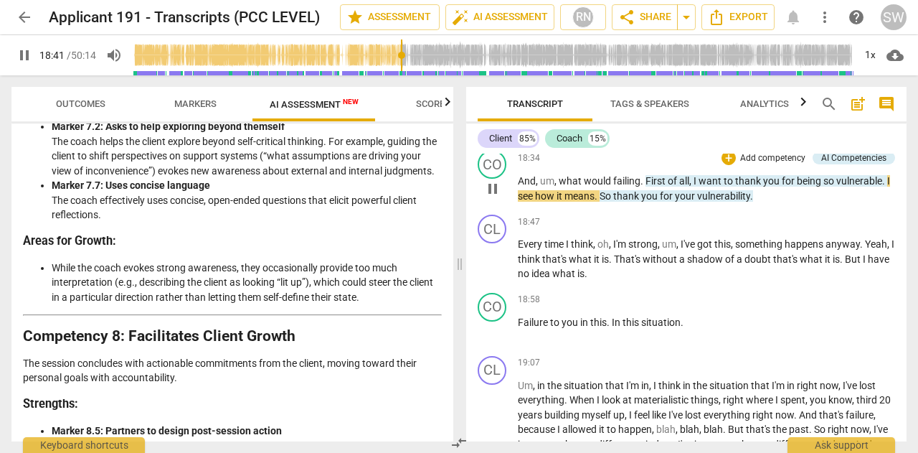
click at [901, 209] on div "CO play_arrow pause 18:34 + Add competency AI Competencies keyboard_arrow_right…" at bounding box center [686, 176] width 441 height 65
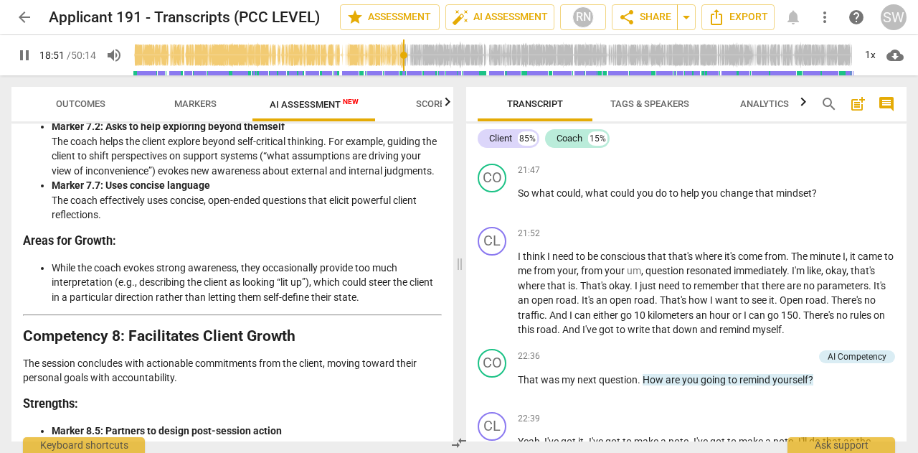
scroll to position [5676, 0]
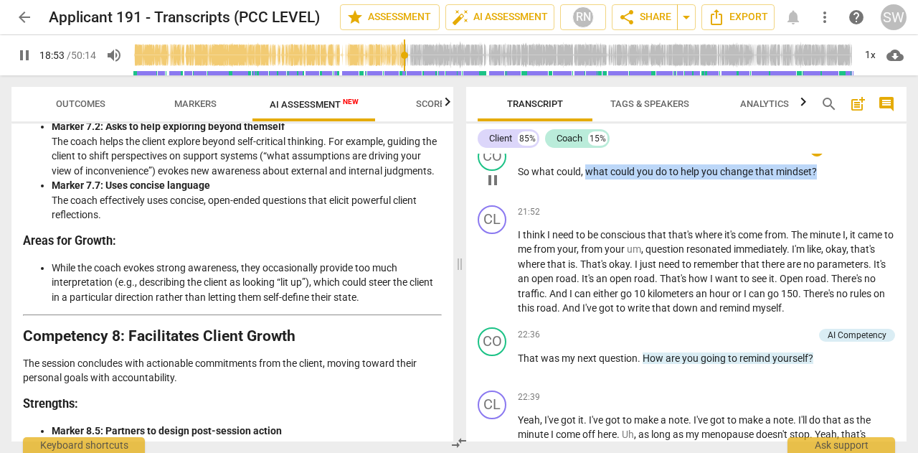
drag, startPoint x: 587, startPoint y: 242, endPoint x: 837, endPoint y: 245, distance: 249.7
click at [837, 179] on p "So what could , what could you do to help you change that mindset ?" at bounding box center [706, 171] width 377 height 15
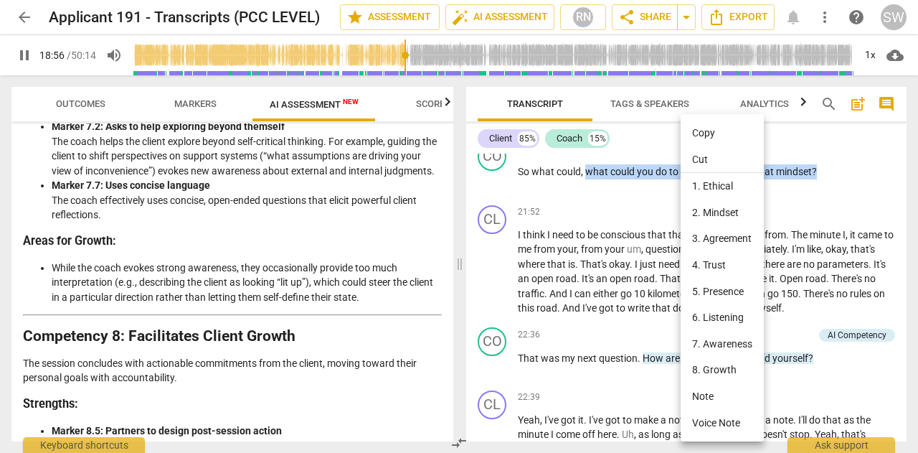
click at [718, 134] on li "Copy" at bounding box center [722, 133] width 83 height 27
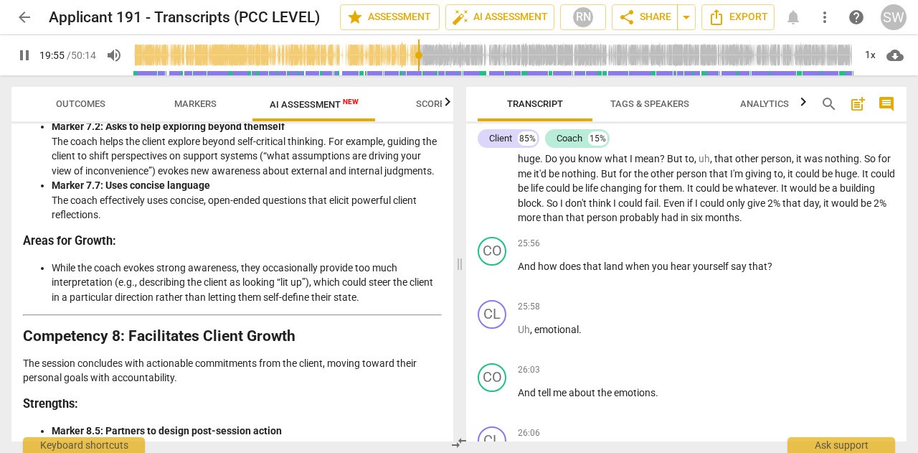
scroll to position [6589, 0]
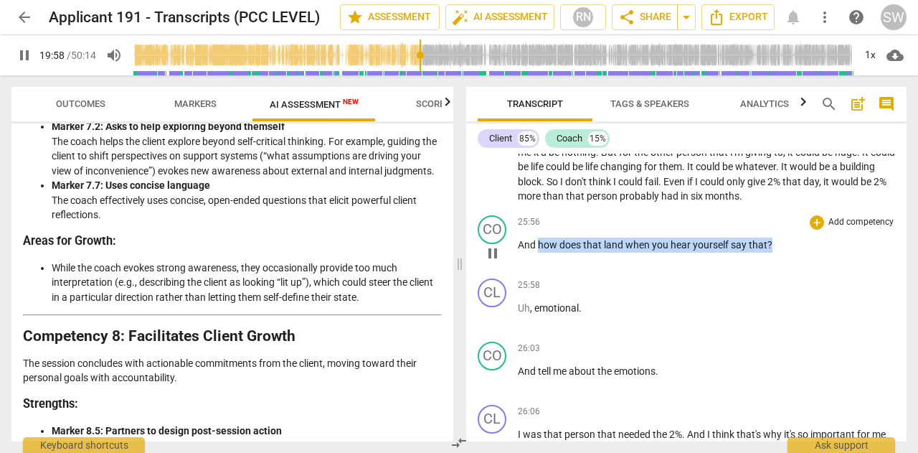
drag, startPoint x: 538, startPoint y: 317, endPoint x: 791, endPoint y: 320, distance: 252.6
click at [791, 253] on p "And how does that land when you hear yourself say that ?" at bounding box center [706, 245] width 377 height 15
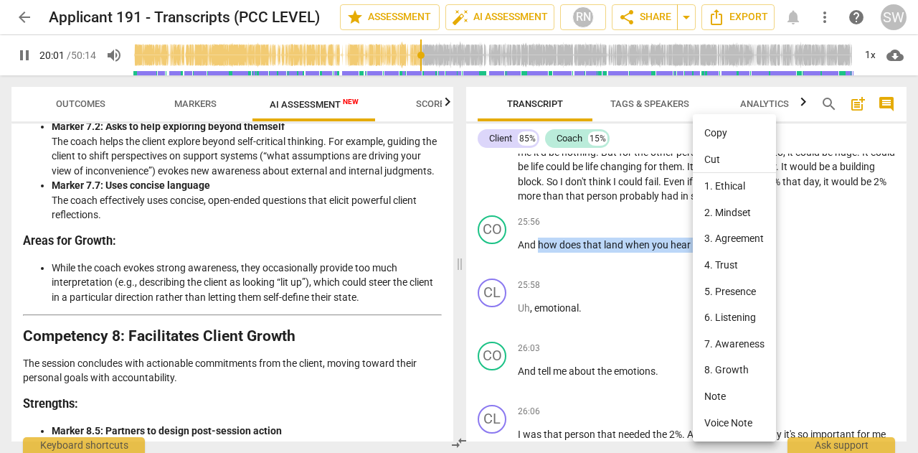
click at [719, 133] on li "Copy" at bounding box center [734, 133] width 83 height 27
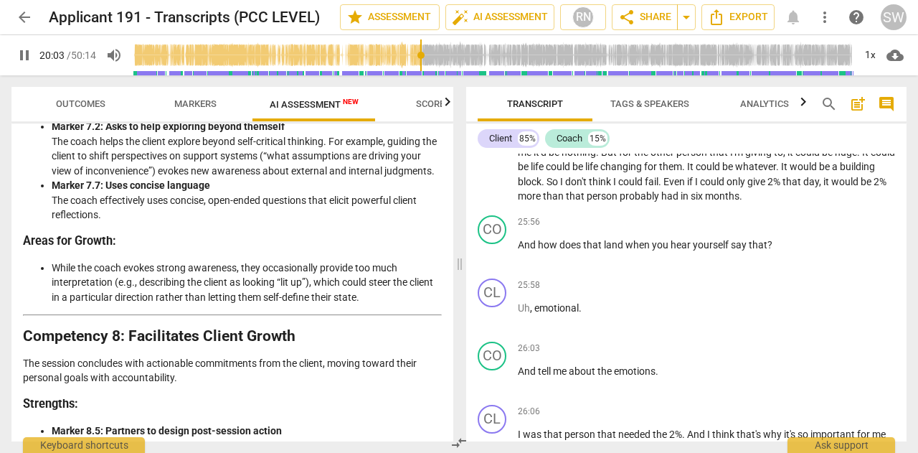
click at [479, 60] on input "range" at bounding box center [493, 55] width 721 height 46
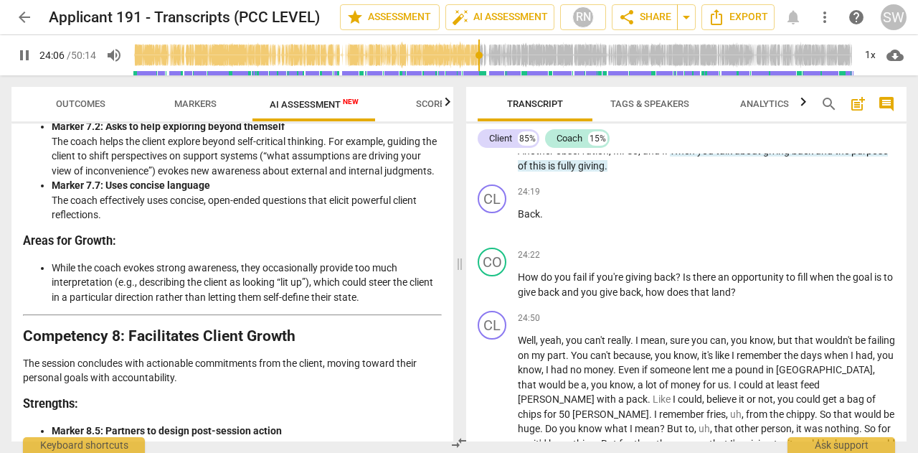
click at [27, 55] on span "pause" at bounding box center [24, 55] width 17 height 17
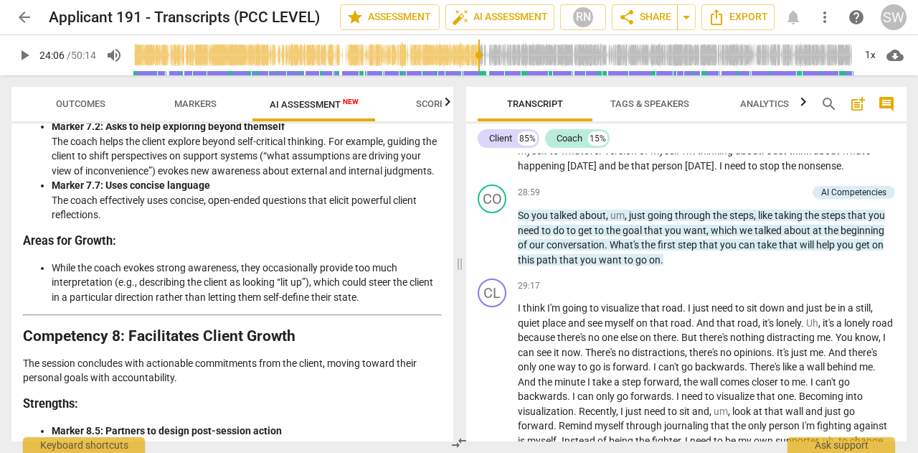
scroll to position [7350, 0]
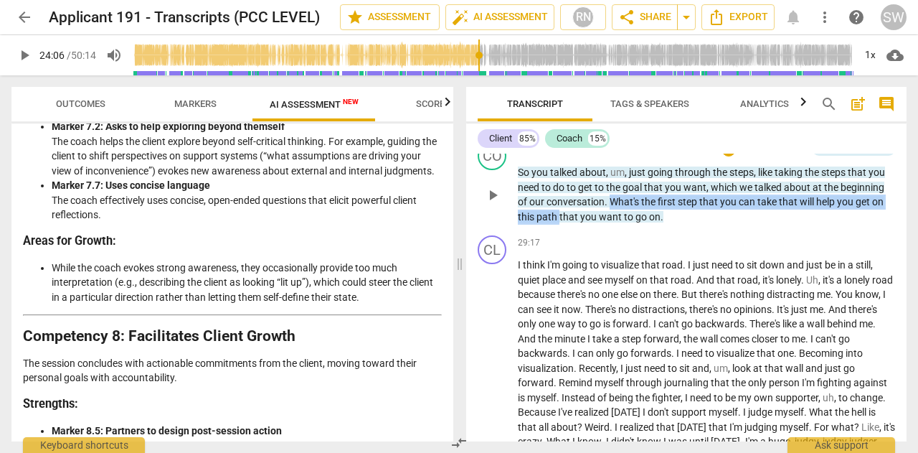
drag, startPoint x: 613, startPoint y: 272, endPoint x: 558, endPoint y: 295, distance: 59.2
click at [558, 224] on p "So you talked about , um , just going through the steps , like taking the steps…" at bounding box center [706, 194] width 377 height 59
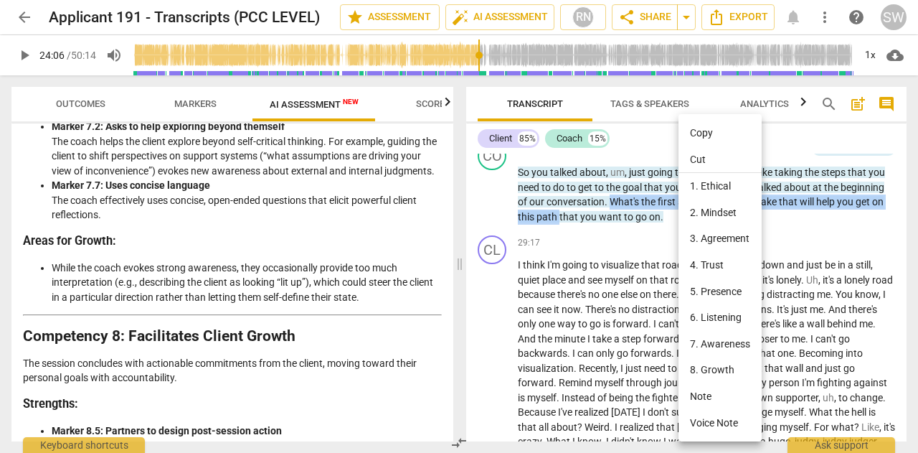
click at [703, 131] on li "Copy" at bounding box center [720, 133] width 83 height 27
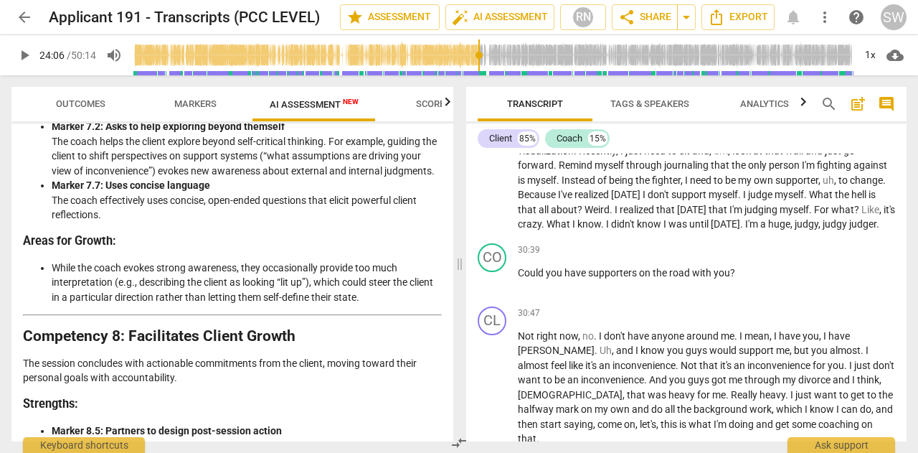
scroll to position [7589, 0]
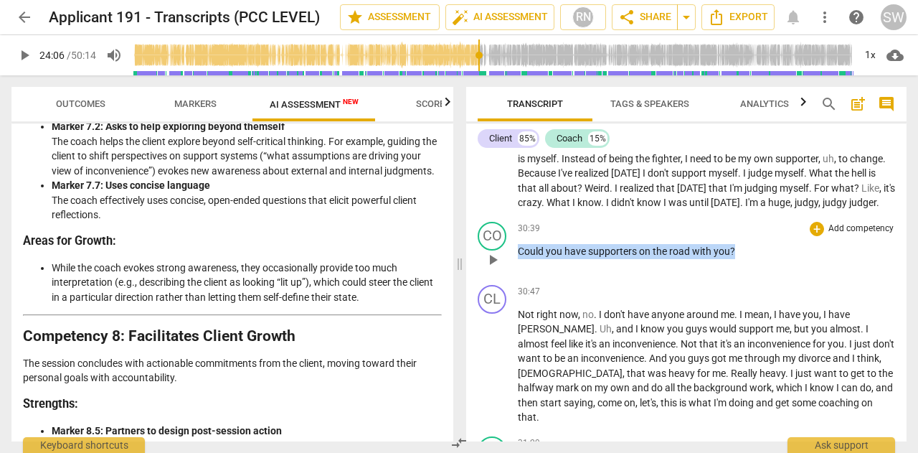
drag, startPoint x: 520, startPoint y: 322, endPoint x: 739, endPoint y: 329, distance: 219.0
click at [739, 259] on p "Could you have supporters on the road with you ?" at bounding box center [706, 251] width 377 height 15
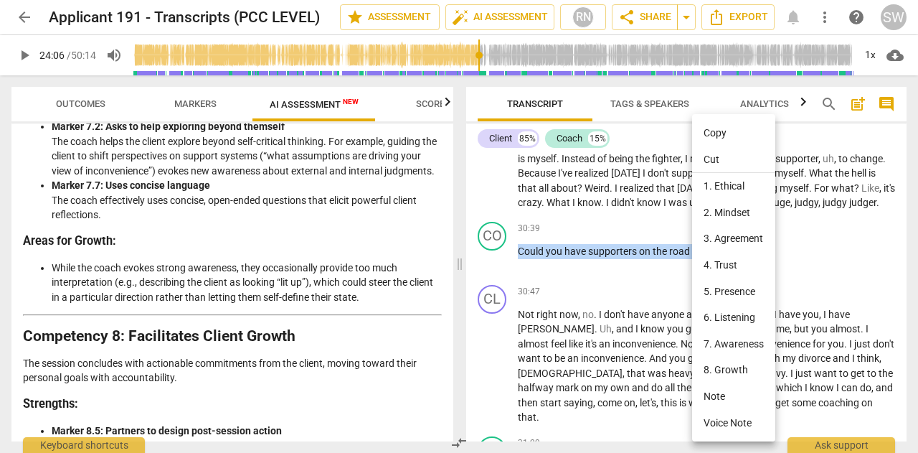
click at [718, 132] on li "Copy" at bounding box center [733, 133] width 83 height 27
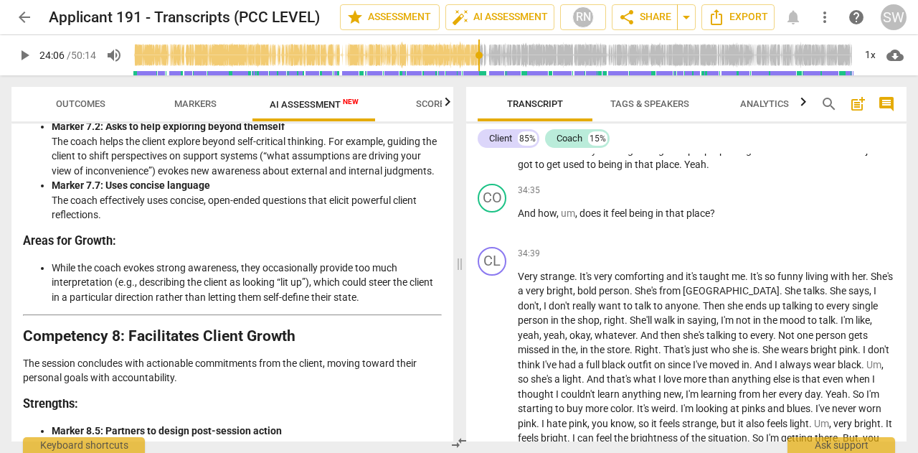
scroll to position [8677, 0]
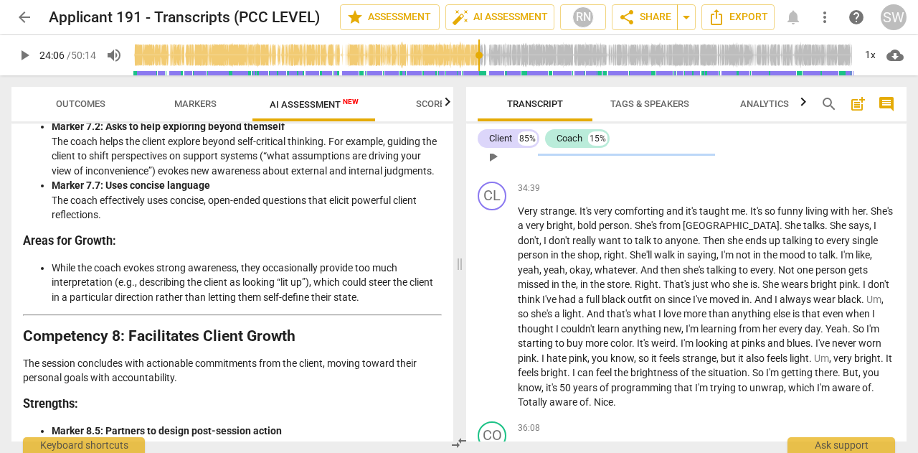
drag, startPoint x: 539, startPoint y: 206, endPoint x: 729, endPoint y: 207, distance: 190.2
click at [729, 156] on p "And how , um , does it feel being in that place ?" at bounding box center [706, 148] width 377 height 15
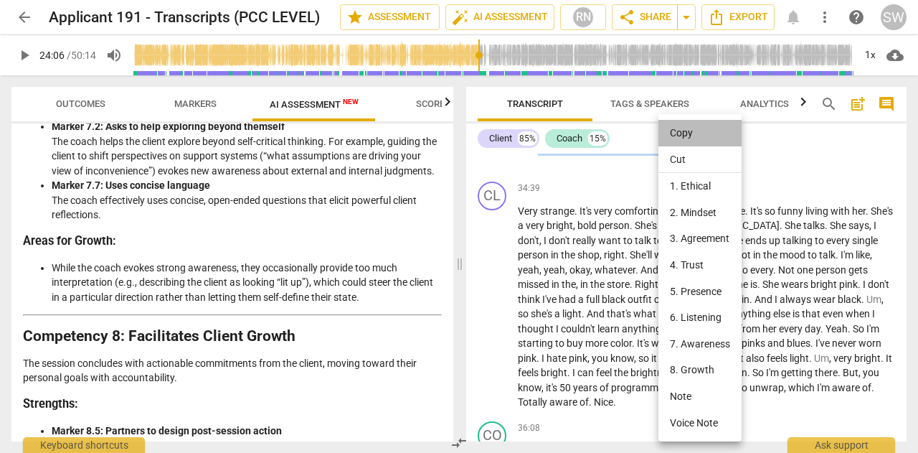
click at [686, 131] on li "Copy" at bounding box center [700, 133] width 83 height 27
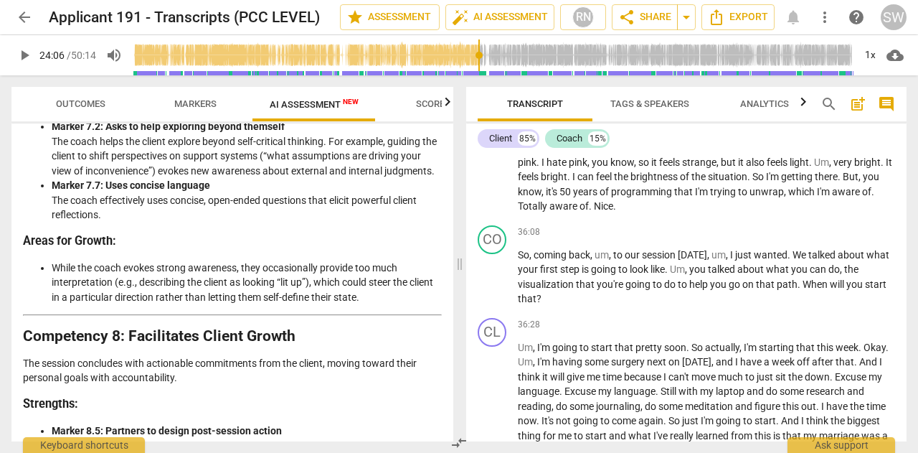
scroll to position [8916, 0]
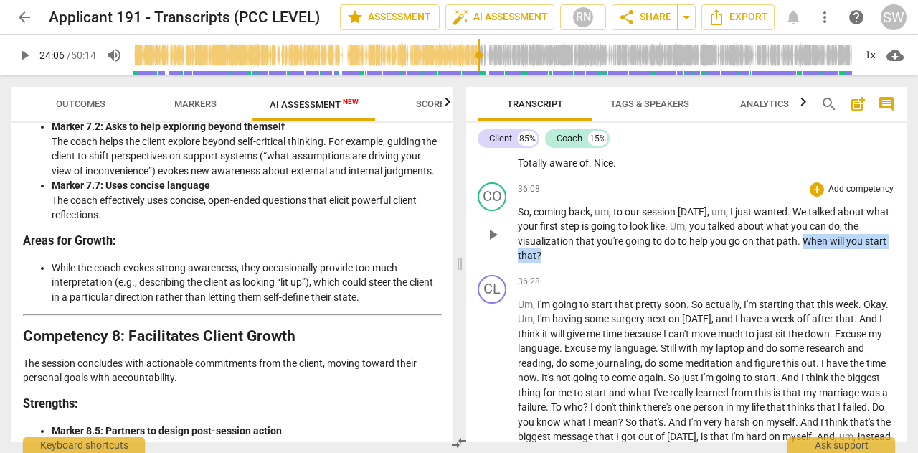
drag, startPoint x: 802, startPoint y: 296, endPoint x: 807, endPoint y: 311, distance: 15.0
click at [807, 263] on p "So , coming back , um , to our session [DATE] , um , I just wanted . We talked …" at bounding box center [706, 234] width 377 height 59
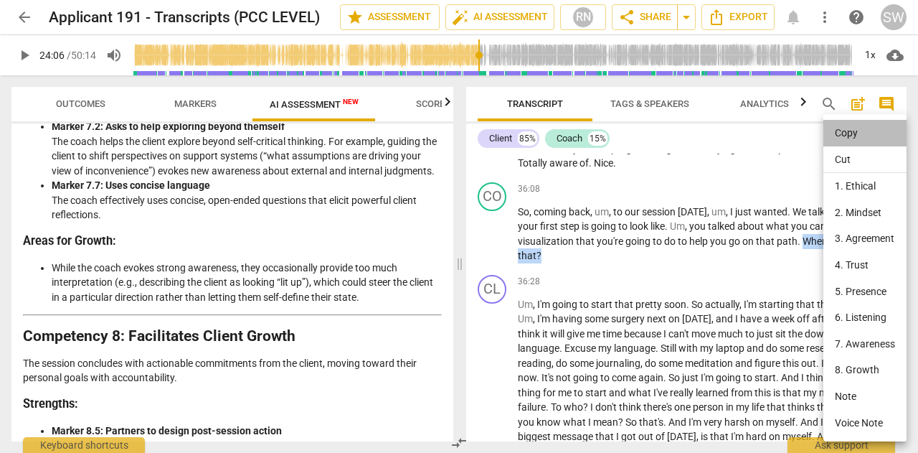
click at [844, 136] on li "Copy" at bounding box center [865, 133] width 83 height 27
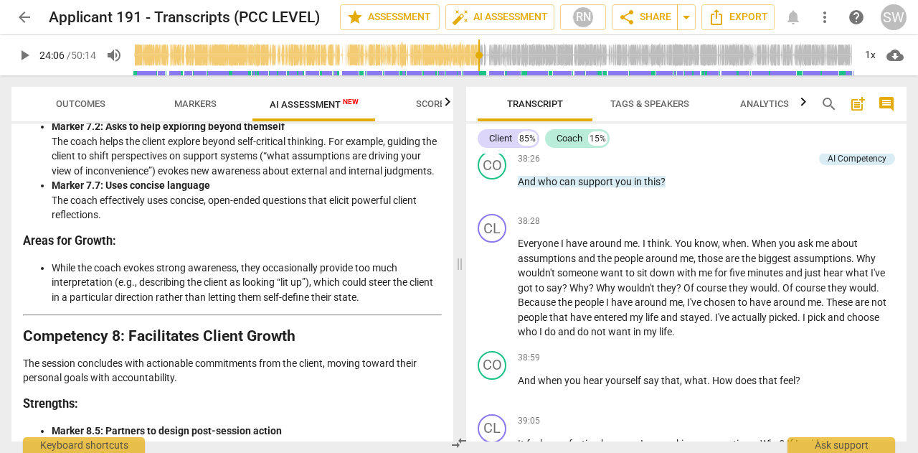
scroll to position [9569, 0]
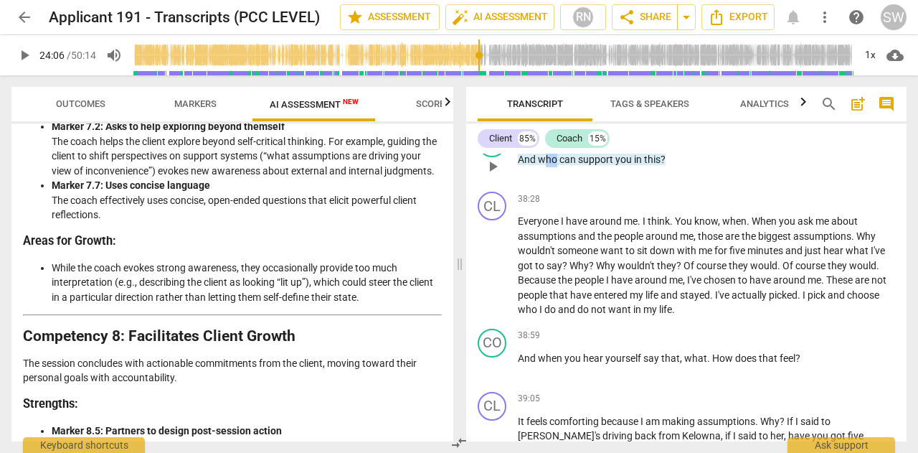
drag, startPoint x: 542, startPoint y: 220, endPoint x: 558, endPoint y: 222, distance: 15.9
click at [558, 165] on span "who" at bounding box center [549, 159] width 22 height 11
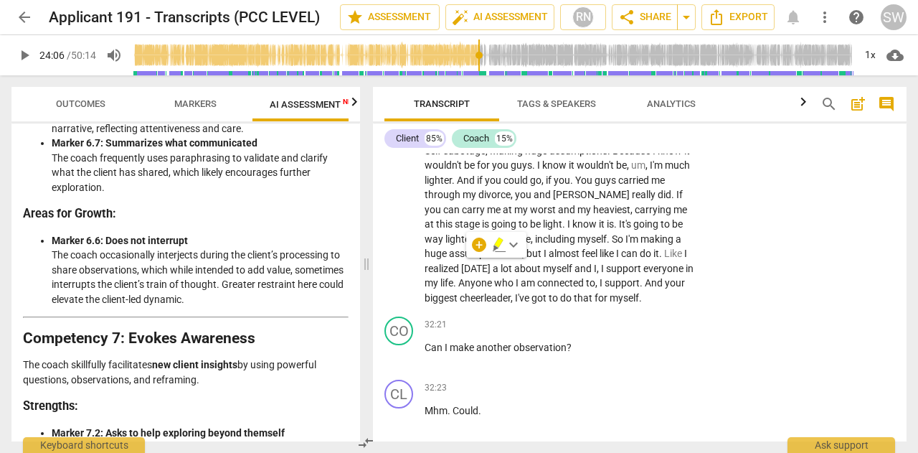
scroll to position [2537, 0]
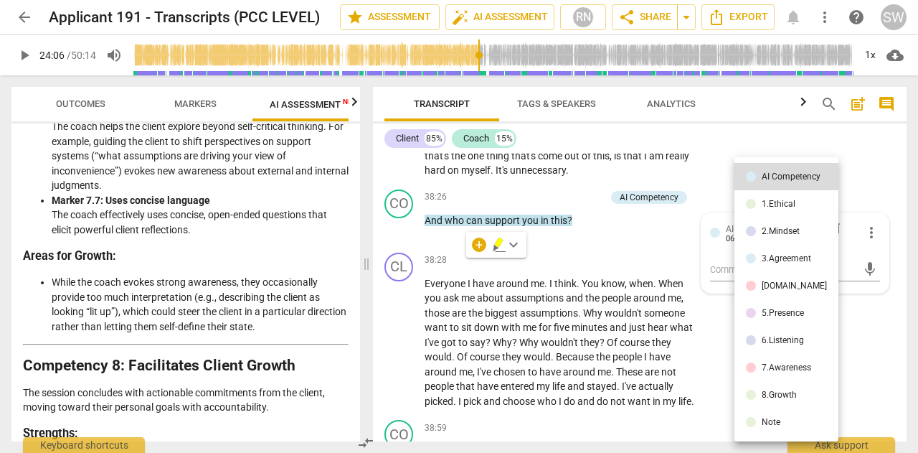
click at [696, 222] on div at bounding box center [459, 226] width 918 height 453
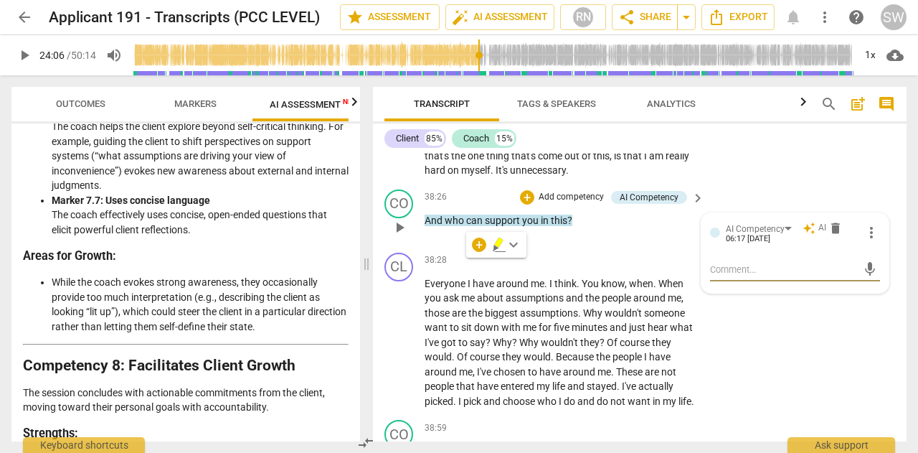
click at [696, 207] on span "keyboard_arrow_right" at bounding box center [698, 197] width 17 height 17
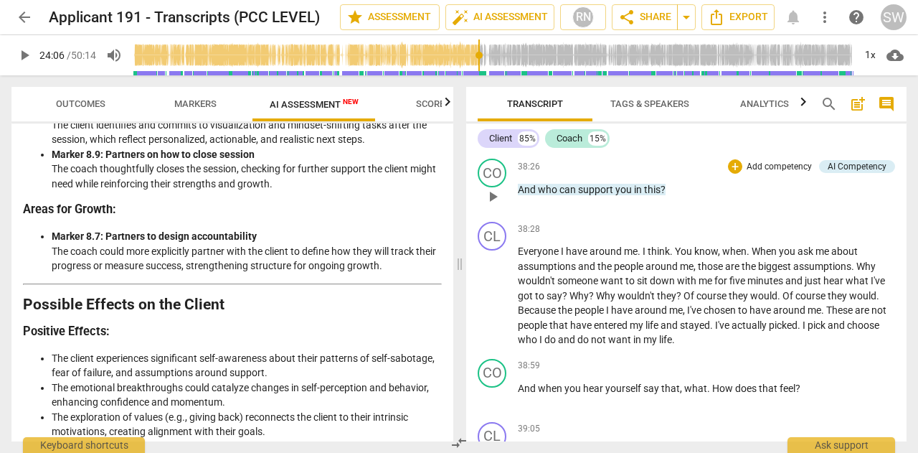
scroll to position [2217, 0]
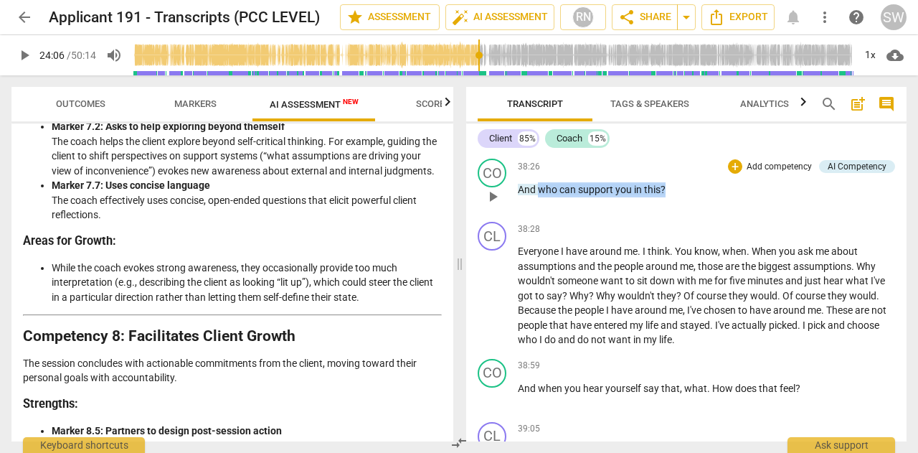
drag, startPoint x: 540, startPoint y: 250, endPoint x: 668, endPoint y: 242, distance: 128.0
click at [668, 197] on p "And who can support you in this ?" at bounding box center [706, 189] width 377 height 15
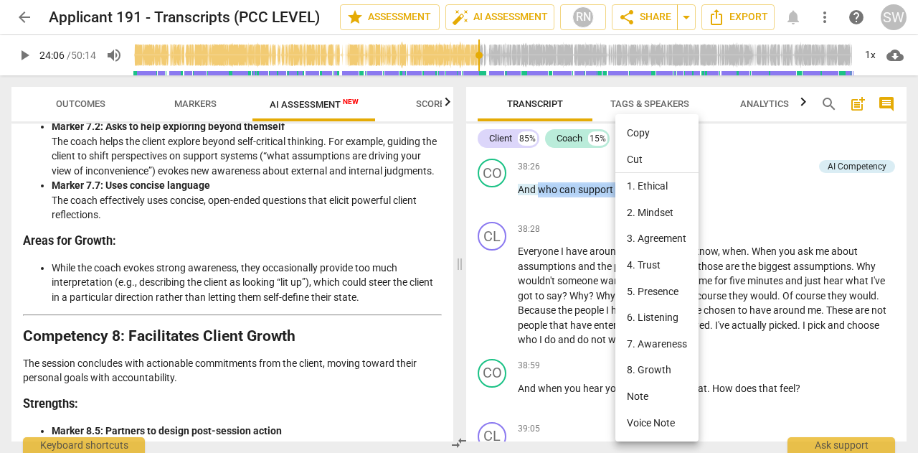
click at [640, 135] on li "Copy" at bounding box center [657, 133] width 83 height 27
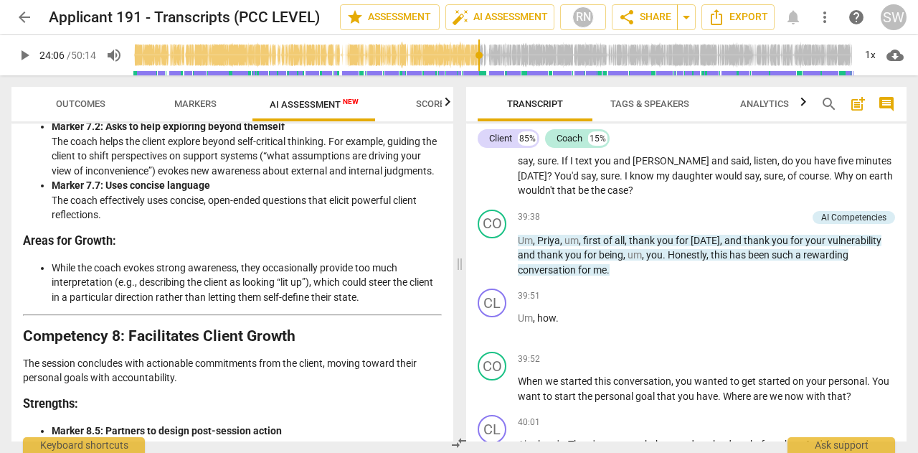
scroll to position [9895, 0]
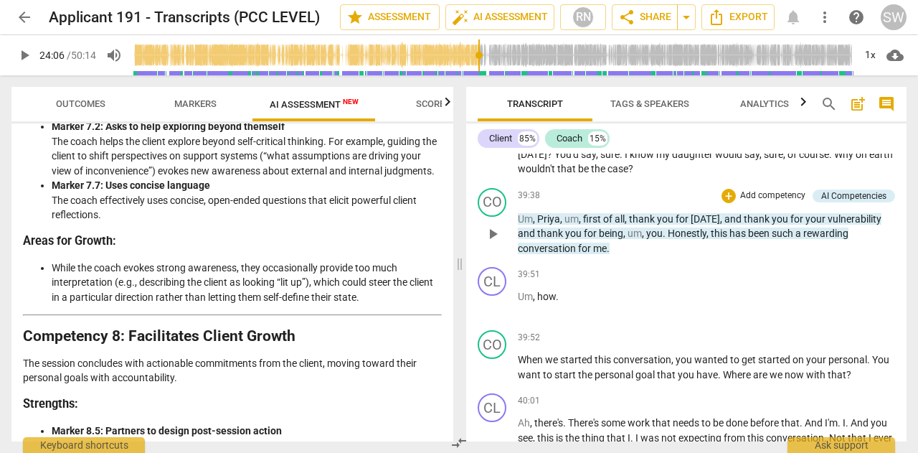
click at [712, 239] on span "this" at bounding box center [720, 232] width 19 height 11
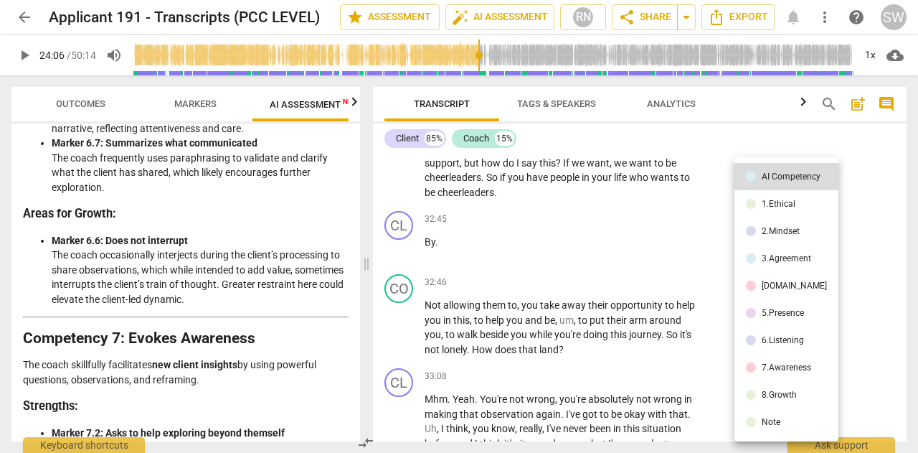
scroll to position [2537, 0]
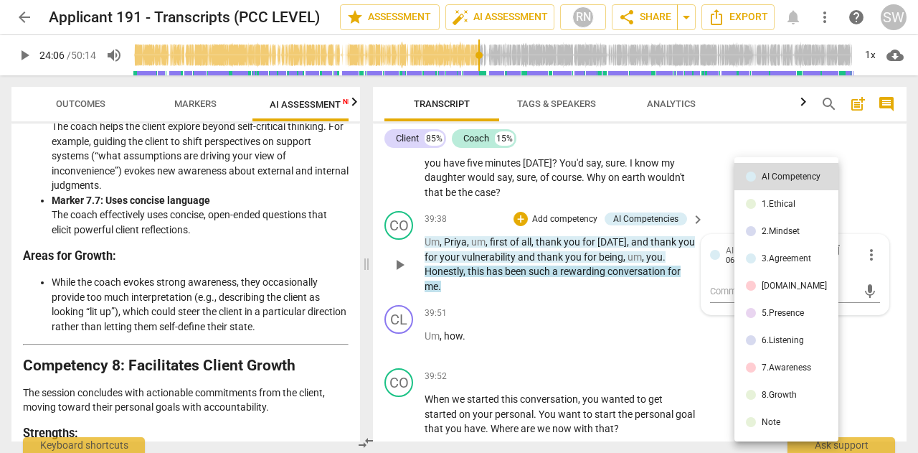
click at [705, 253] on div at bounding box center [459, 226] width 918 height 453
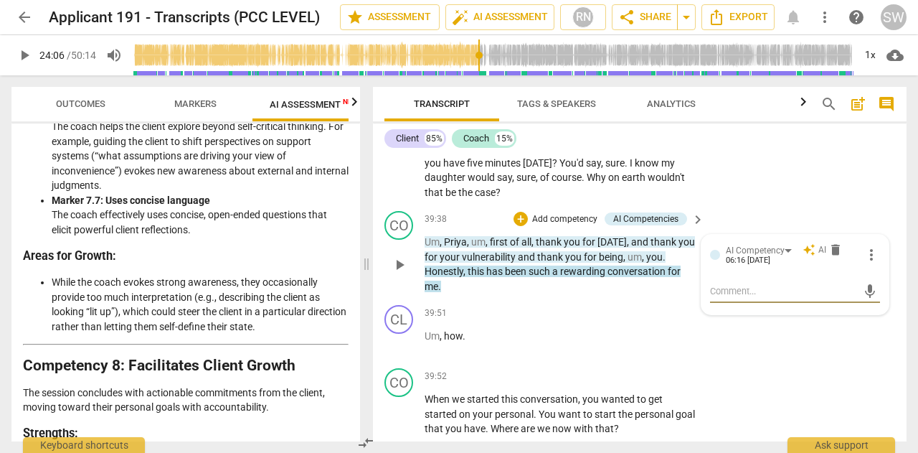
click at [695, 228] on span "keyboard_arrow_right" at bounding box center [698, 219] width 17 height 17
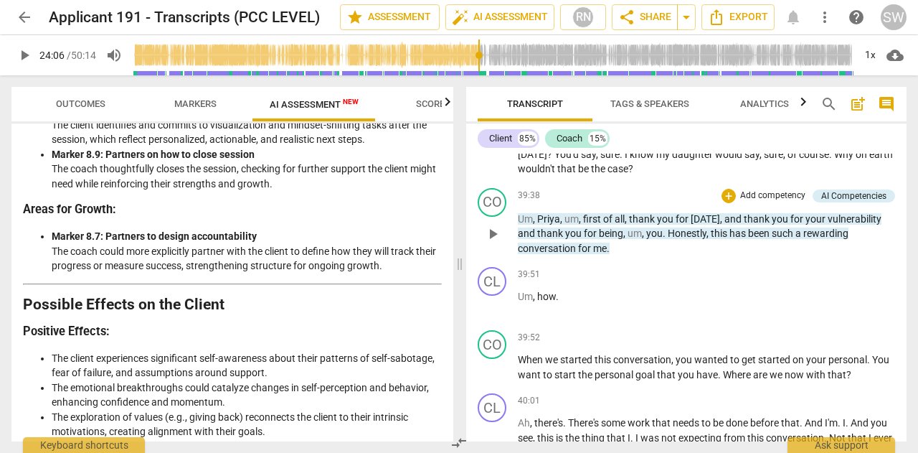
scroll to position [2217, 0]
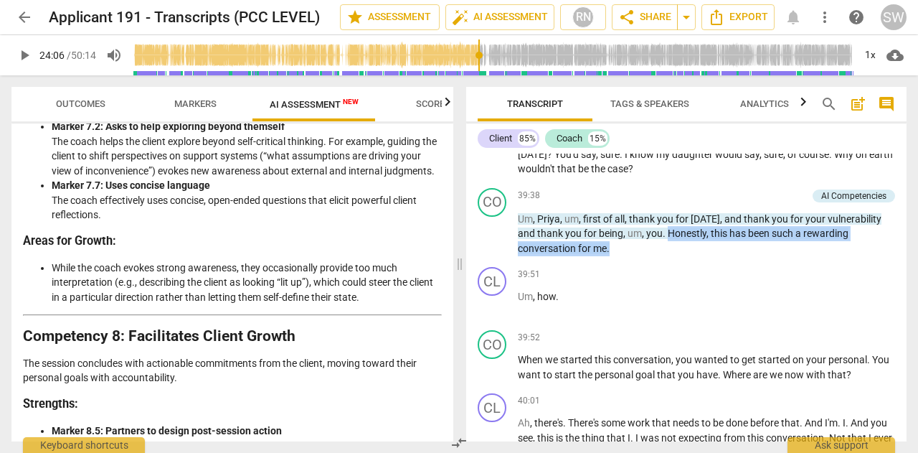
drag, startPoint x: 667, startPoint y: 291, endPoint x: 619, endPoint y: 305, distance: 50.2
click at [619, 256] on p "Um , [PERSON_NAME] , um , first of all , thank you for [DATE] , and thank you f…" at bounding box center [706, 234] width 377 height 44
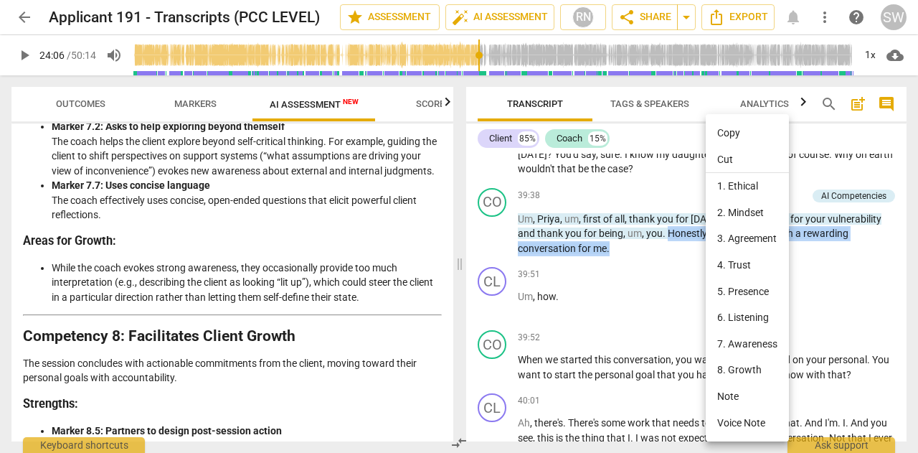
click at [731, 133] on li "Copy" at bounding box center [747, 133] width 83 height 27
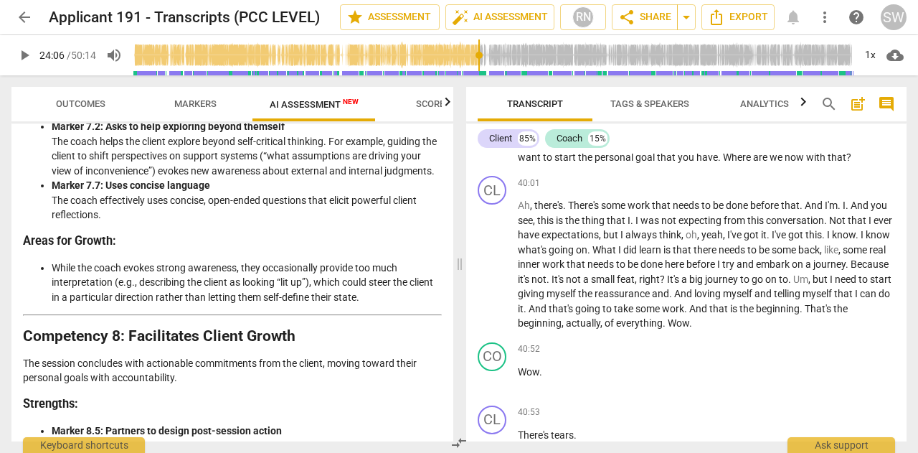
scroll to position [10091, 0]
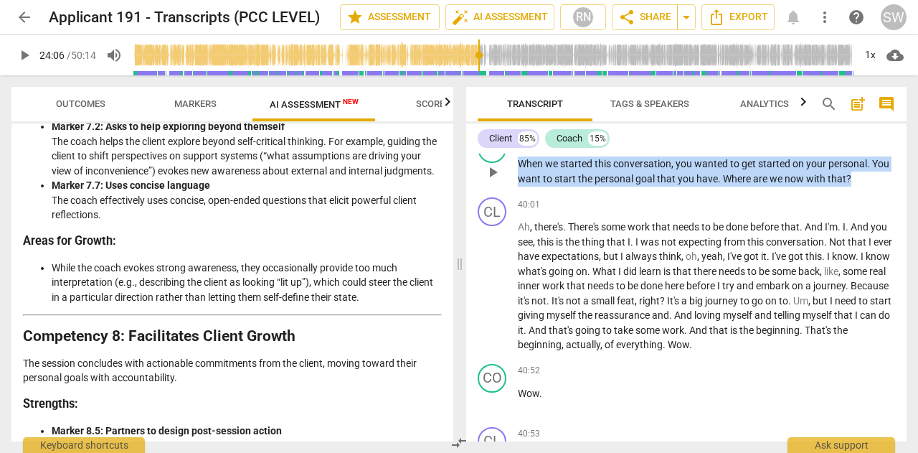
drag, startPoint x: 521, startPoint y: 222, endPoint x: 863, endPoint y: 235, distance: 341.8
click at [863, 186] on p "When we started this conversation , you wanted to get started on your personal …" at bounding box center [706, 170] width 377 height 29
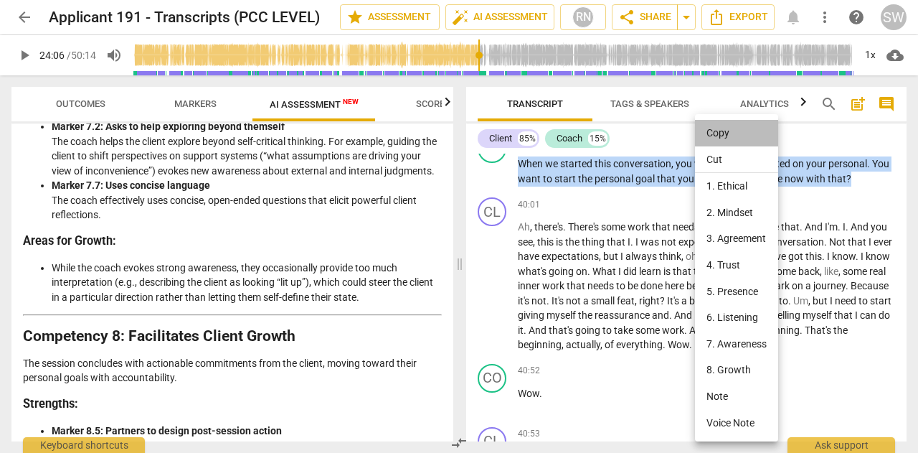
click at [725, 135] on li "Copy" at bounding box center [736, 133] width 83 height 27
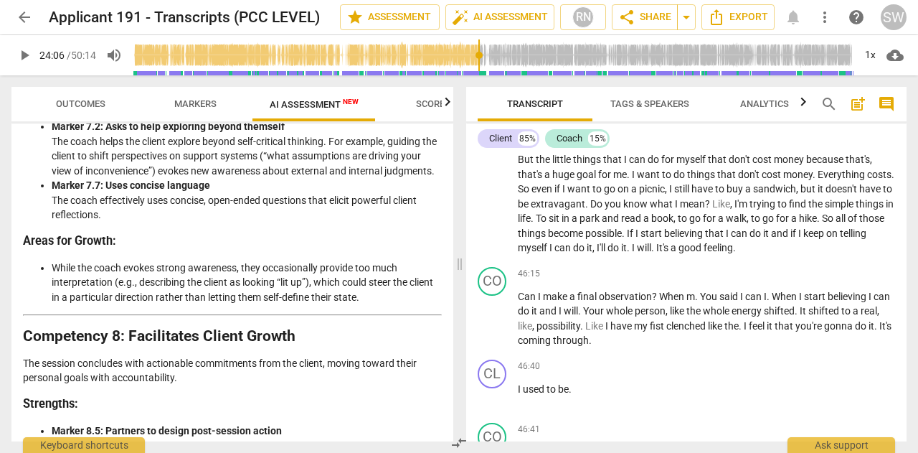
scroll to position [11591, 0]
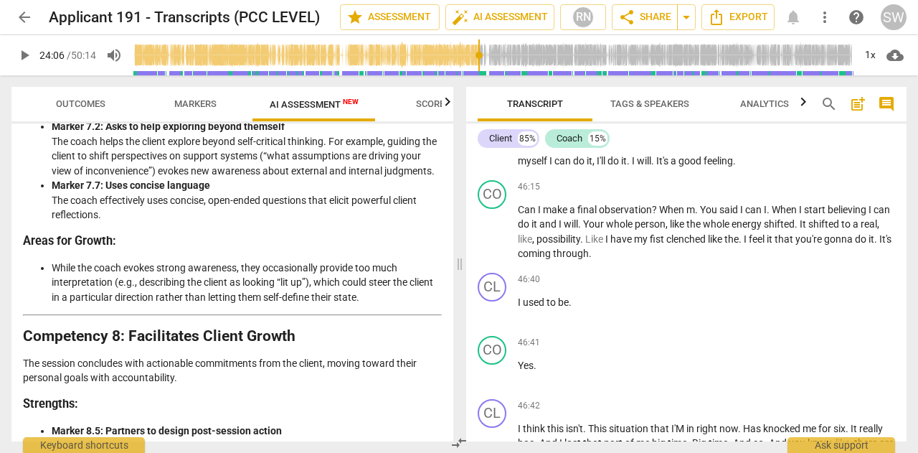
click at [683, 55] on input "range" at bounding box center [493, 55] width 721 height 46
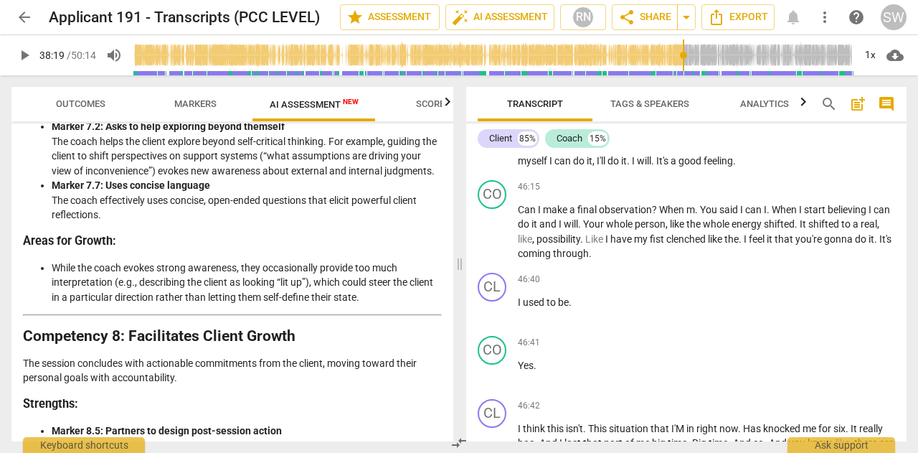
scroll to position [9562, 0]
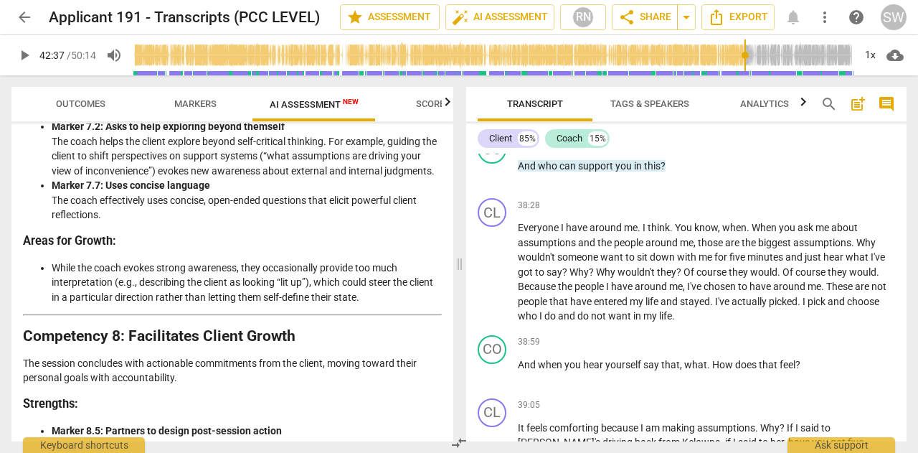
click at [744, 55] on input "range" at bounding box center [493, 55] width 721 height 46
click at [786, 54] on input "range" at bounding box center [493, 55] width 721 height 46
click at [24, 55] on span "play_arrow" at bounding box center [24, 55] width 17 height 17
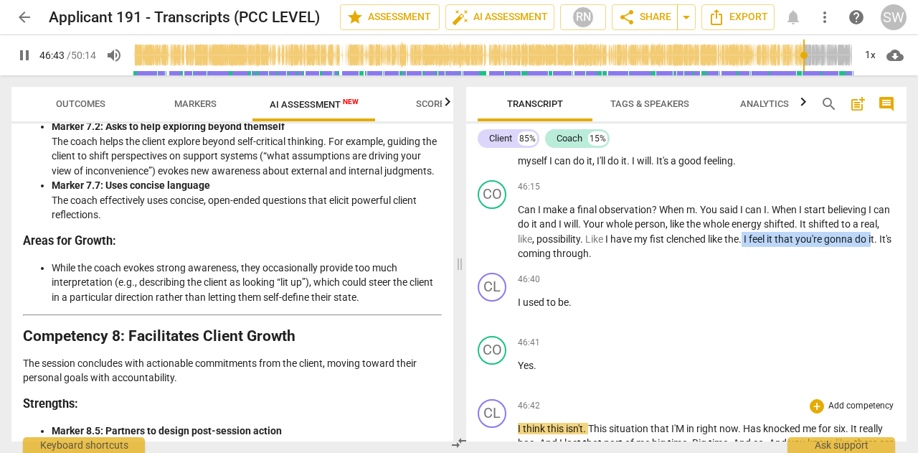
scroll to position [11918, 0]
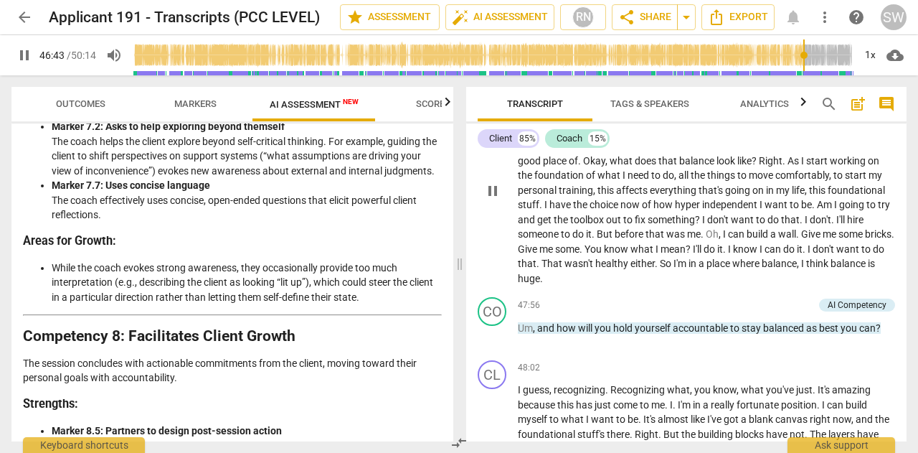
drag, startPoint x: 769, startPoint y: 296, endPoint x: 540, endPoint y: 312, distance: 229.5
click at [540, 312] on div "CL play_arrow pause 00:02 + Add competency keyboard_arrow_right Good morning , …" at bounding box center [686, 298] width 441 height 288
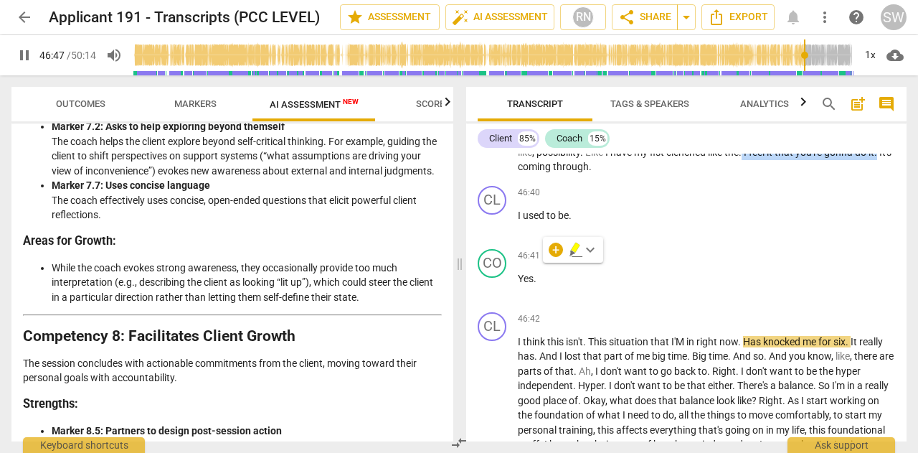
scroll to position [11613, 0]
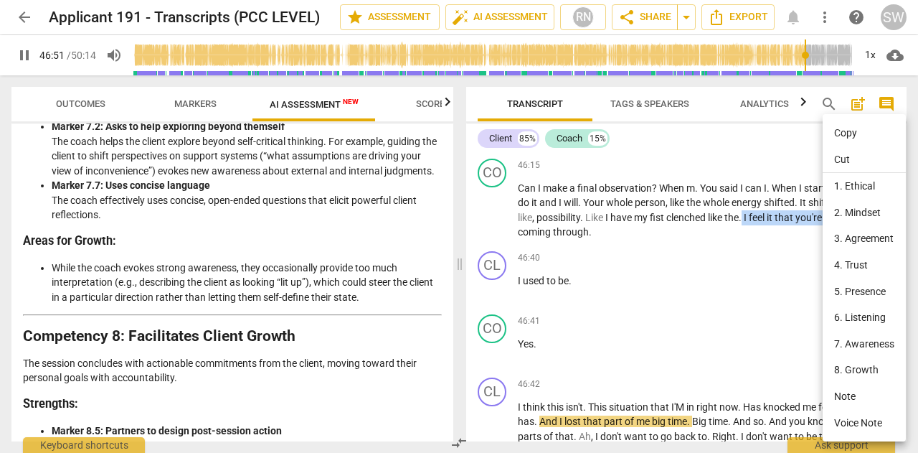
click at [850, 132] on li "Copy" at bounding box center [864, 133] width 83 height 27
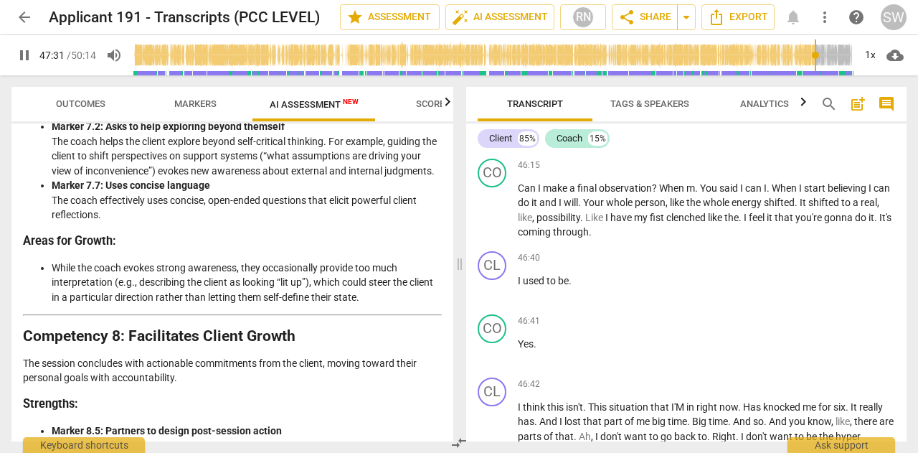
scroll to position [11933, 0]
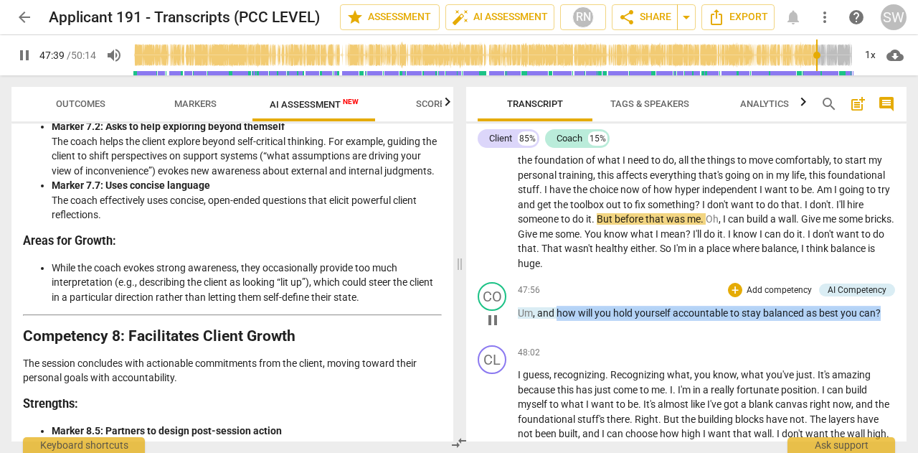
drag, startPoint x: 558, startPoint y: 369, endPoint x: 888, endPoint y: 364, distance: 330.1
click at [888, 321] on p "Um , and how will you hold yourself accountable to stay balanced as best you ca…" at bounding box center [706, 313] width 377 height 15
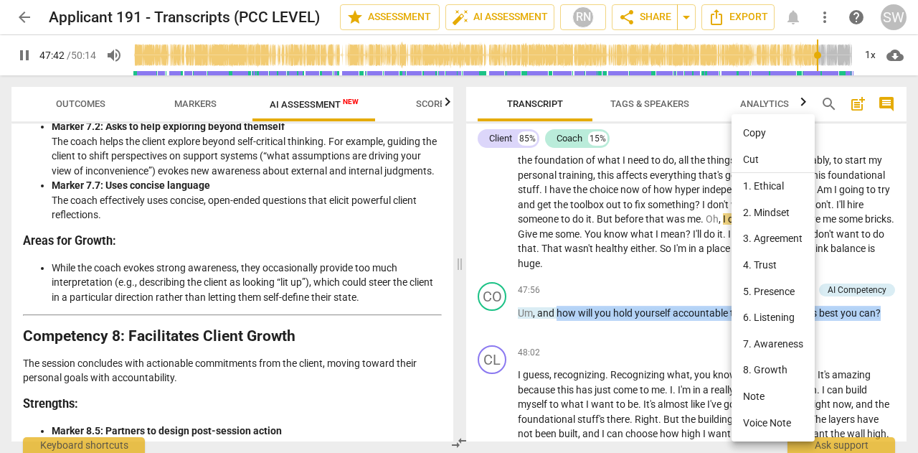
click at [749, 135] on li "Copy" at bounding box center [773, 133] width 83 height 27
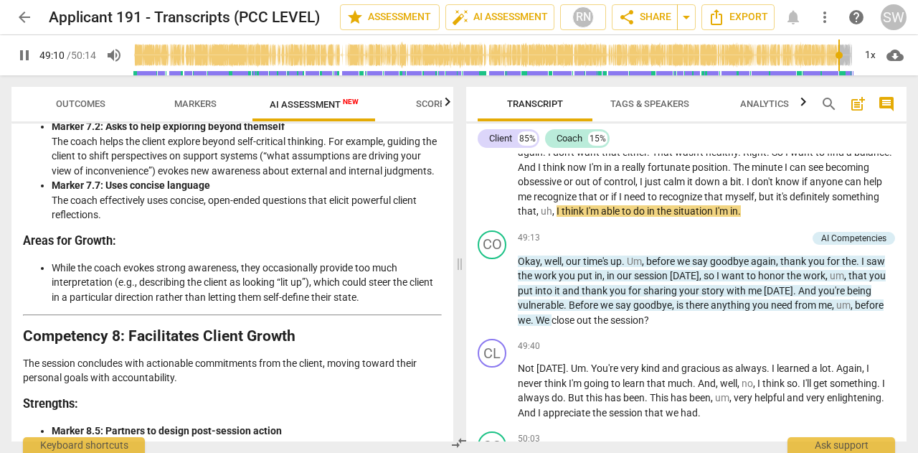
scroll to position [12265, 0]
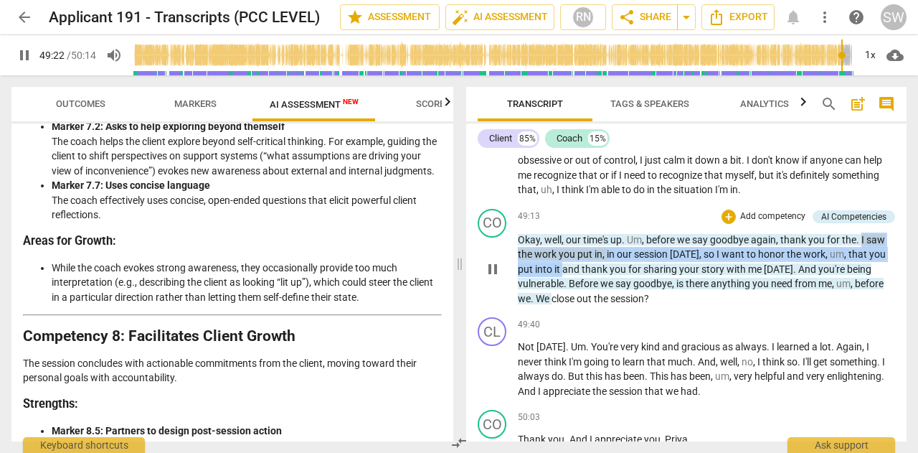
drag, startPoint x: 863, startPoint y: 296, endPoint x: 563, endPoint y: 330, distance: 301.8
click at [563, 306] on p "Okay , well , our time's up . Um , before we say goodbye again , thank you for …" at bounding box center [706, 269] width 377 height 74
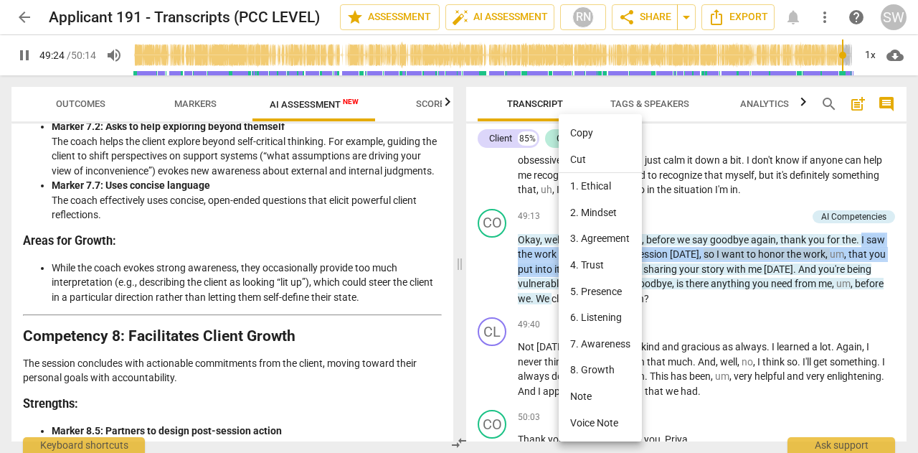
click at [592, 131] on li "Copy" at bounding box center [600, 133] width 83 height 27
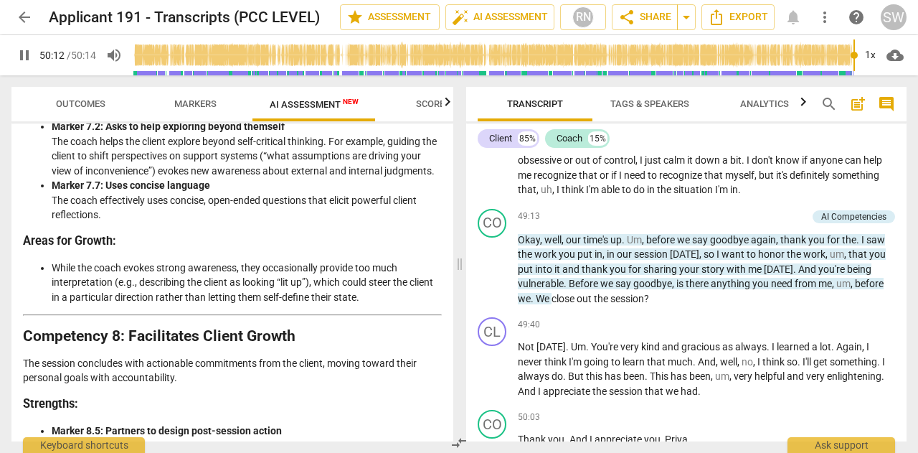
scroll to position [12555, 0]
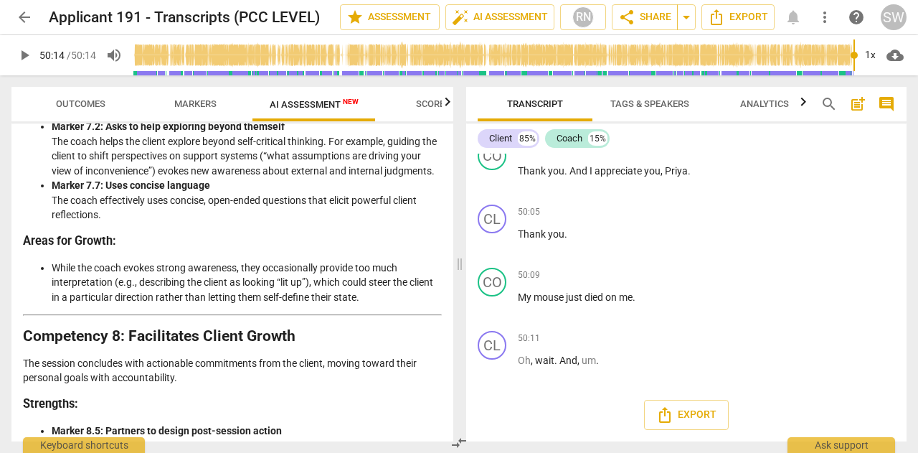
type input "3014"
